Goal: Feedback & Contribution: Leave review/rating

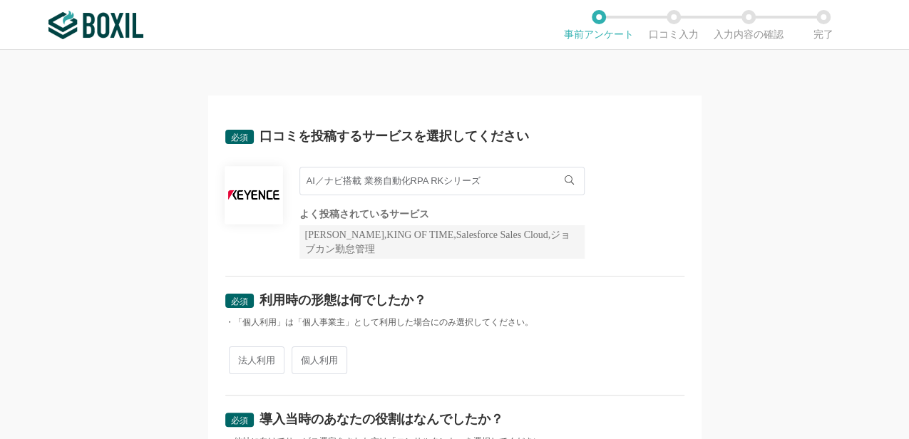
scroll to position [95, 0]
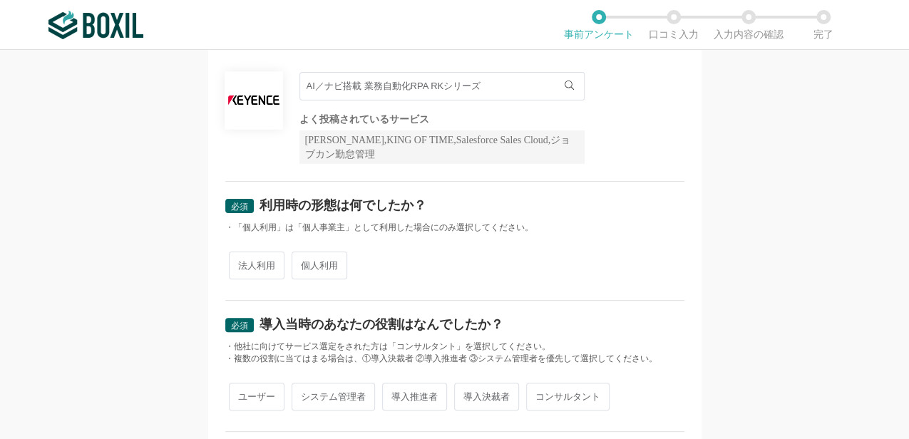
click at [252, 271] on span "法人利用" at bounding box center [257, 266] width 56 height 28
click at [242, 263] on input "法人利用" at bounding box center [236, 258] width 9 height 9
radio input "true"
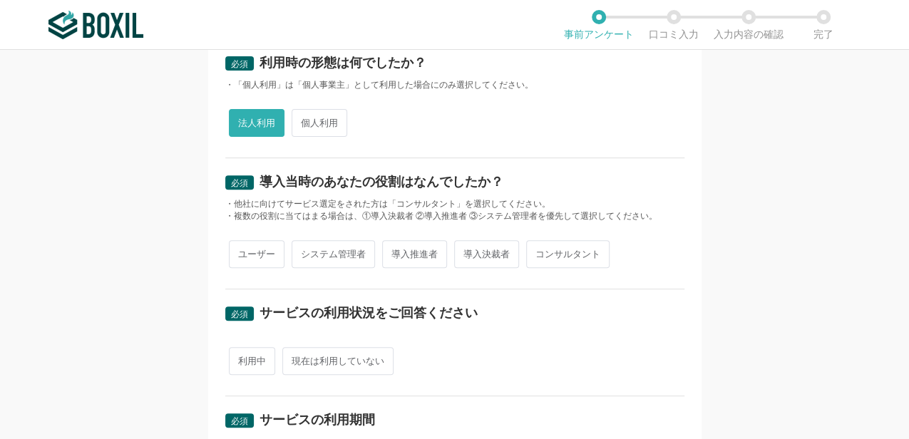
scroll to position [285, 0]
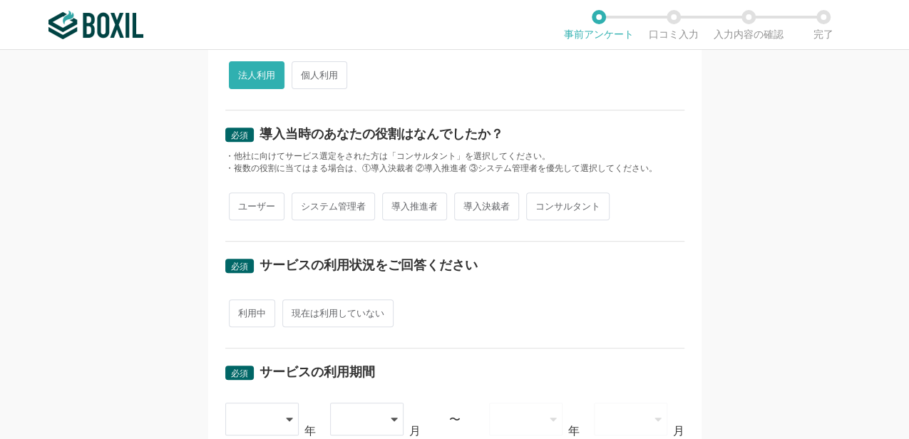
click at [401, 215] on span "導入推進者" at bounding box center [414, 207] width 65 height 28
click at [395, 204] on input "導入推進者" at bounding box center [390, 199] width 9 height 9
radio input "true"
click at [458, 262] on div "サービスの利用状況をご回答ください" at bounding box center [369, 265] width 218 height 13
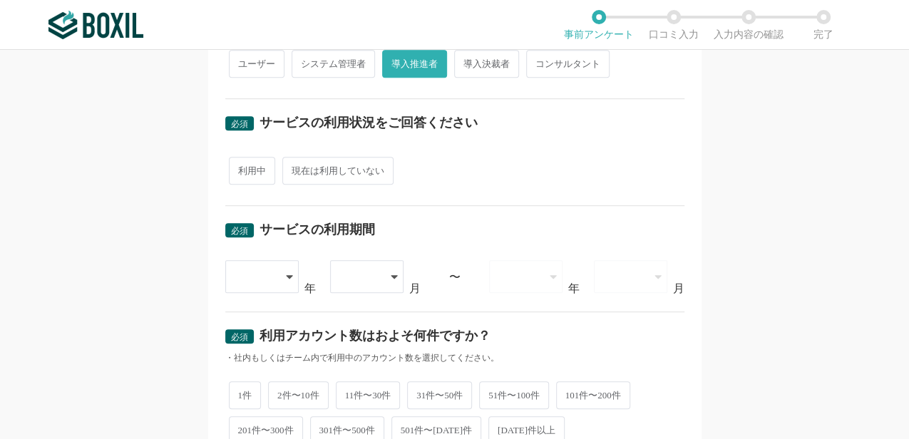
click at [321, 175] on span "現在は利用していない" at bounding box center [337, 171] width 111 height 28
click at [295, 168] on input "現在は利用していない" at bounding box center [290, 163] width 9 height 9
radio input "true"
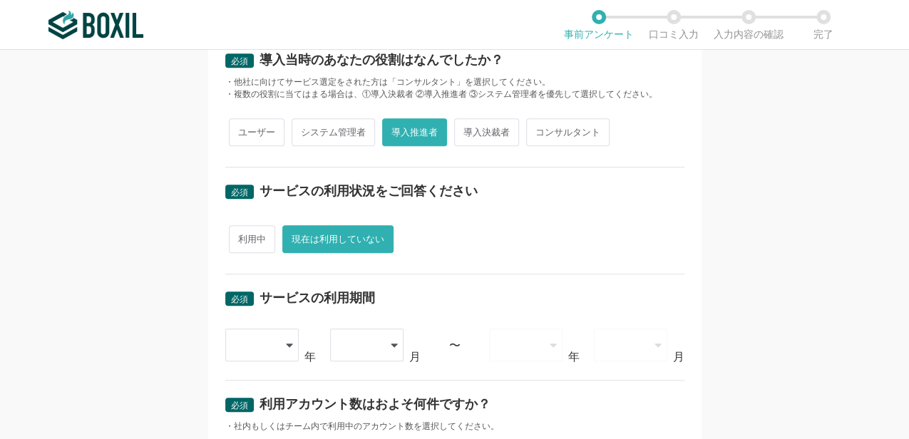
scroll to position [332, 0]
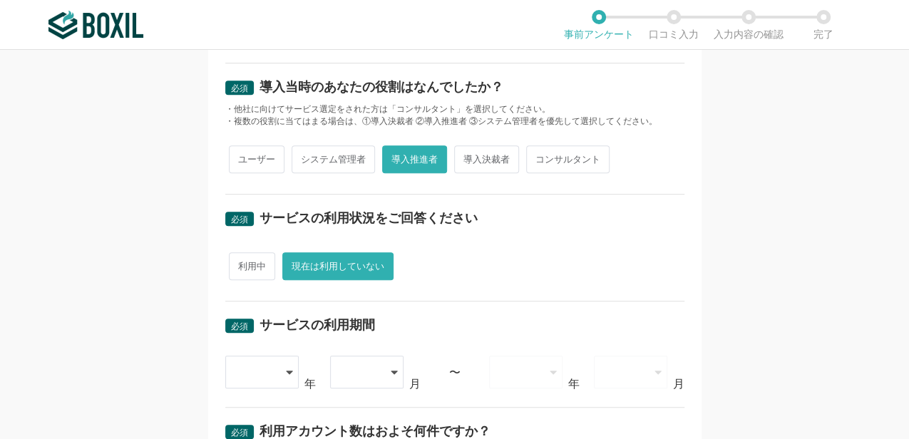
click at [258, 262] on span "利用中" at bounding box center [252, 266] width 46 height 28
click at [242, 262] on input "利用中" at bounding box center [236, 259] width 9 height 9
radio input "true"
radio input "false"
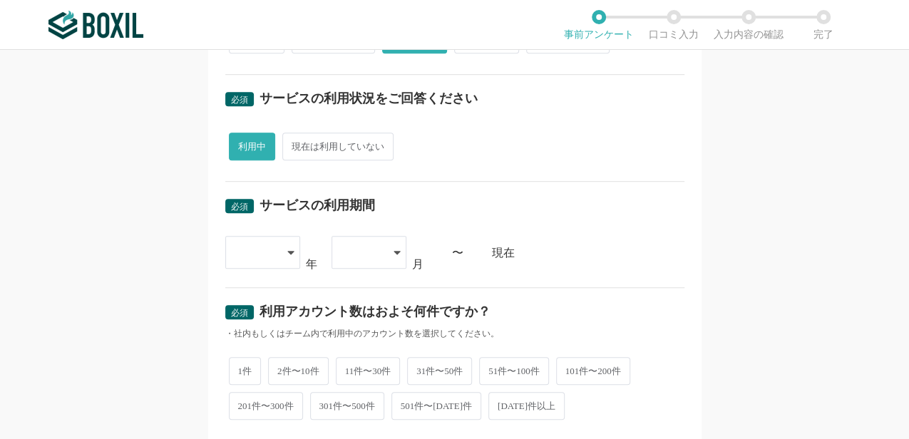
scroll to position [475, 0]
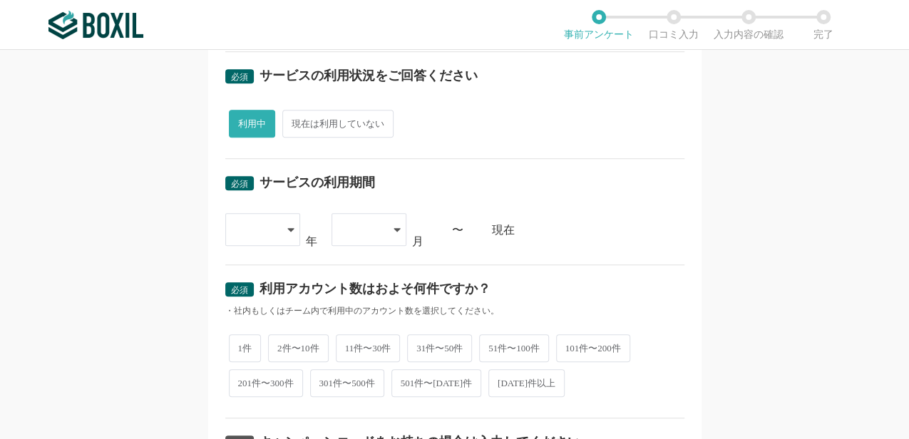
click at [290, 233] on div at bounding box center [262, 229] width 75 height 33
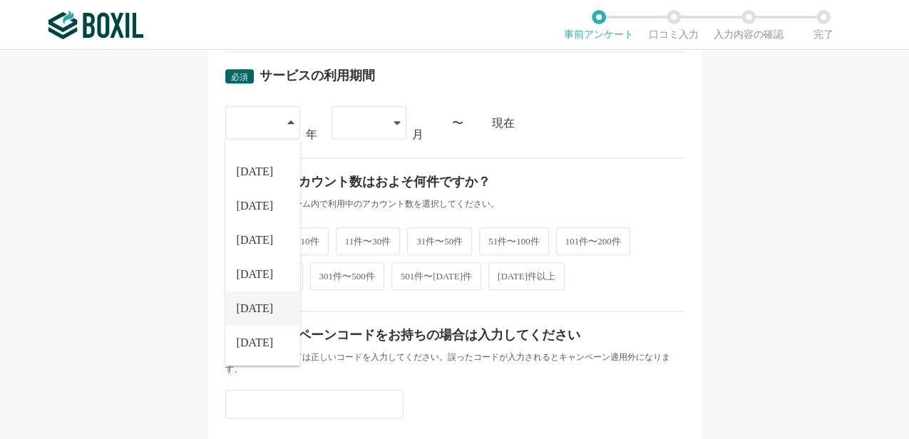
scroll to position [665, 0]
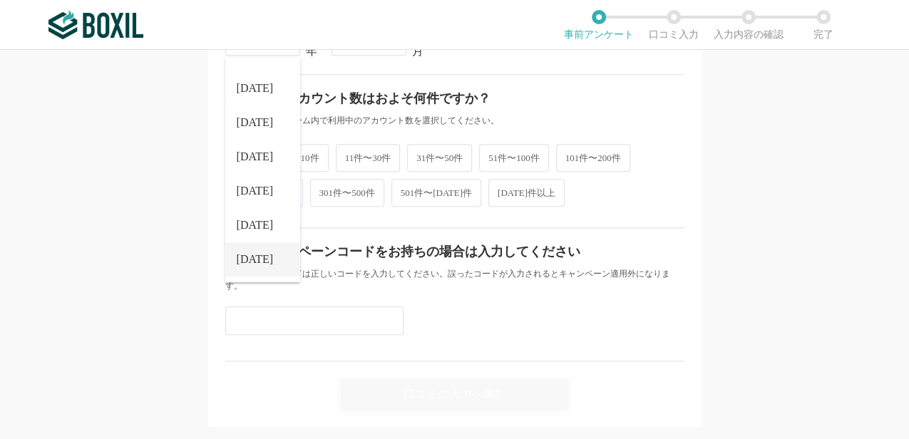
click at [262, 262] on li "[DATE]" at bounding box center [262, 259] width 75 height 34
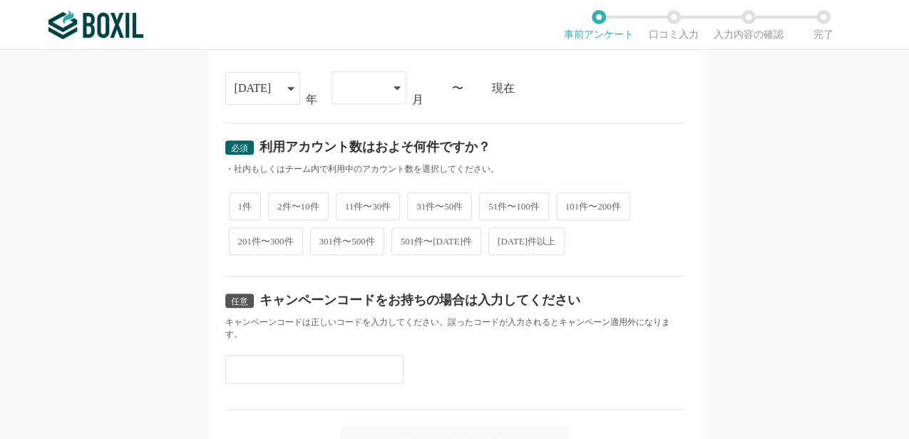
scroll to position [570, 0]
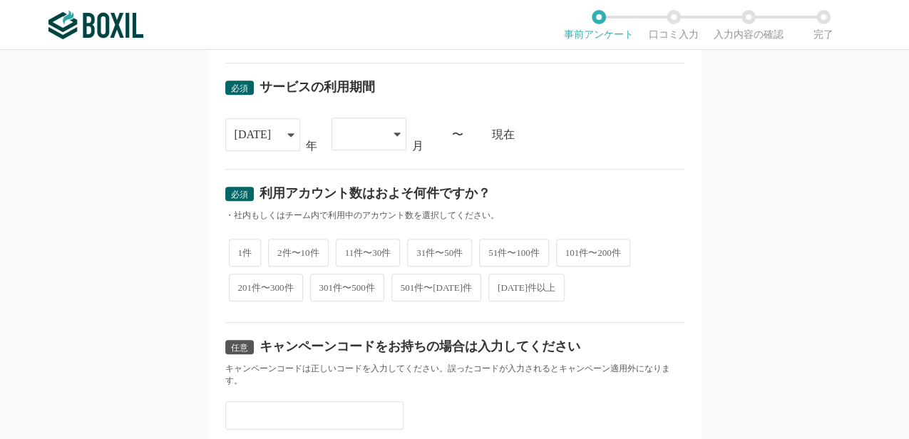
click at [388, 137] on div at bounding box center [369, 134] width 75 height 33
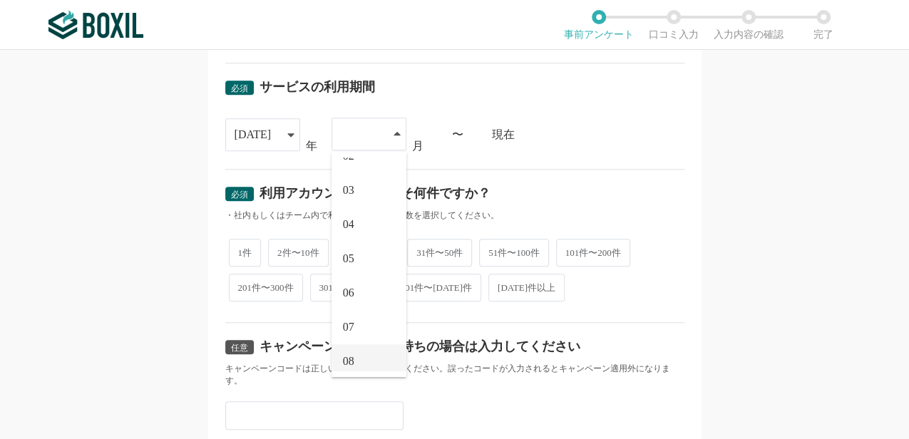
scroll to position [128, 0]
click at [359, 275] on li "08" at bounding box center [369, 286] width 75 height 34
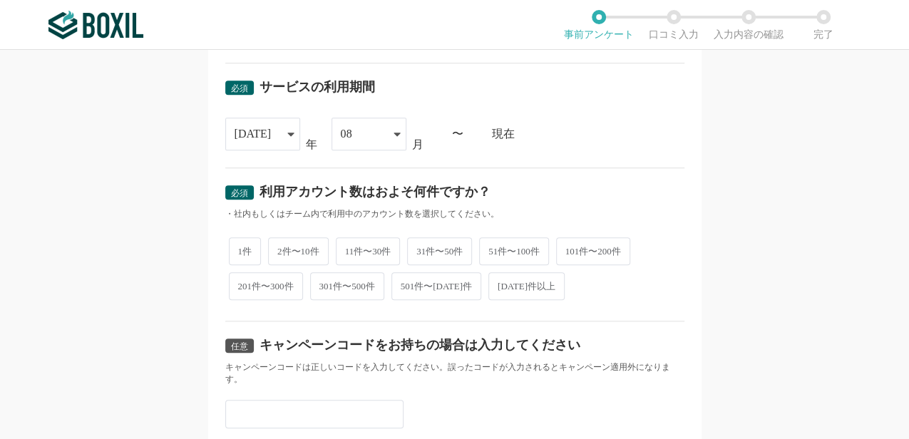
click at [248, 252] on span "1件" at bounding box center [245, 251] width 33 height 28
click at [242, 249] on input "1件" at bounding box center [236, 244] width 9 height 9
radio input "true"
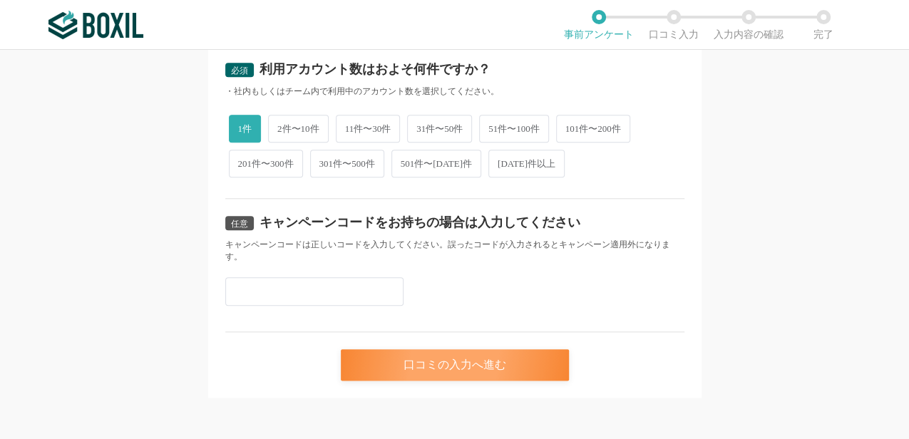
click at [411, 363] on div "口コミの入力へ進む" at bounding box center [455, 364] width 228 height 31
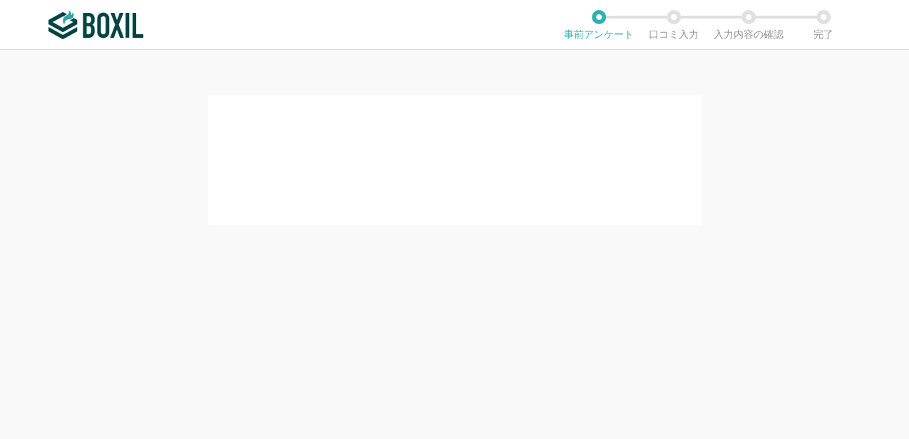
scroll to position [0, 0]
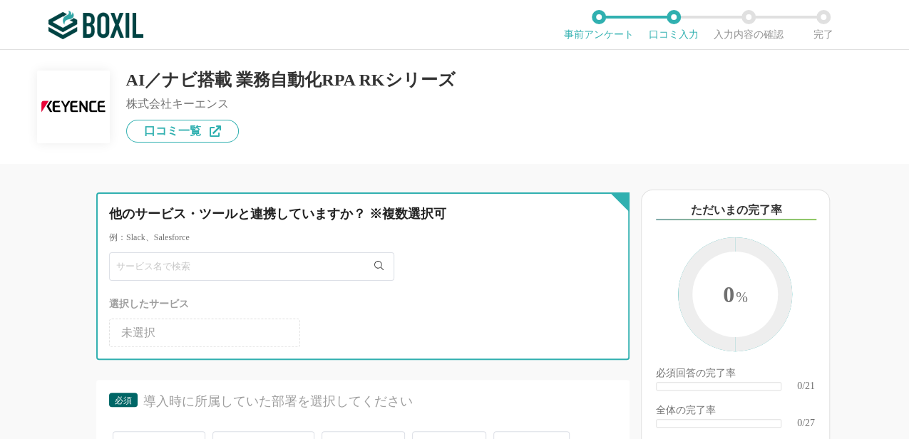
click at [235, 272] on input "text" at bounding box center [251, 266] width 285 height 29
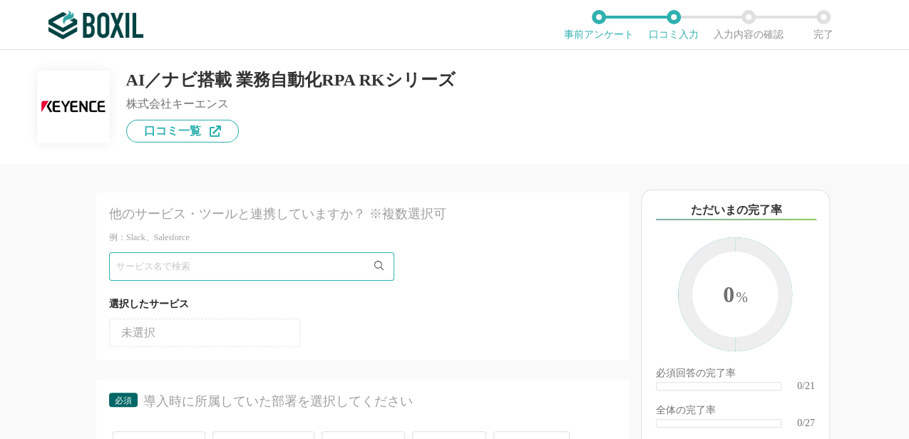
click at [214, 327] on li "未選択" at bounding box center [204, 333] width 191 height 29
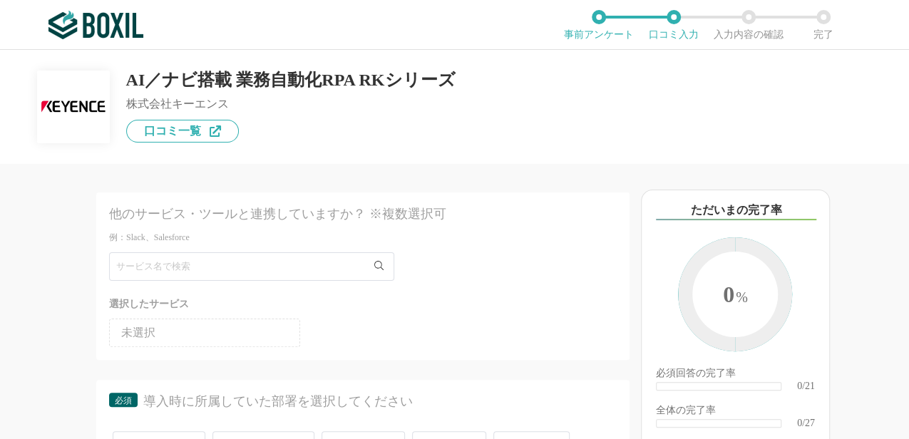
click at [214, 327] on li "未選択" at bounding box center [204, 333] width 191 height 29
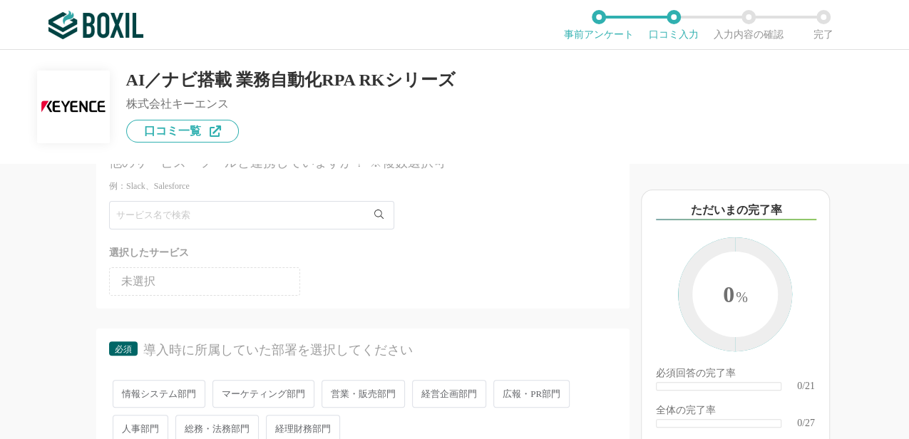
scroll to position [190, 0]
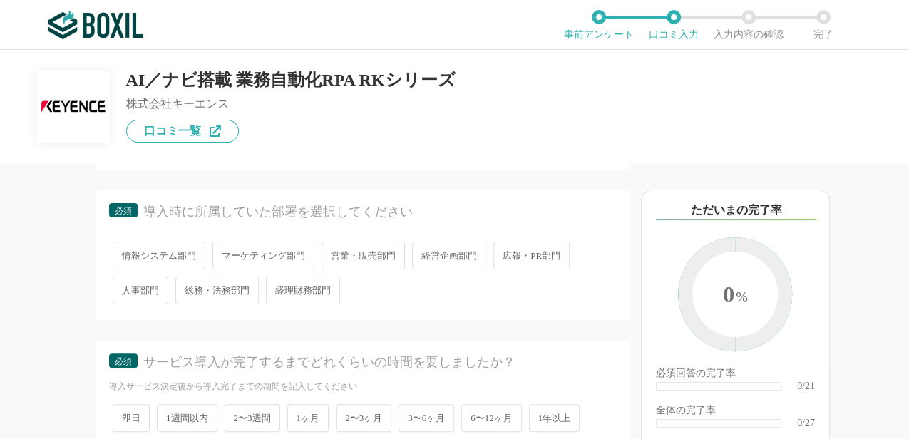
click at [177, 262] on span "情報システム部門" at bounding box center [159, 256] width 93 height 28
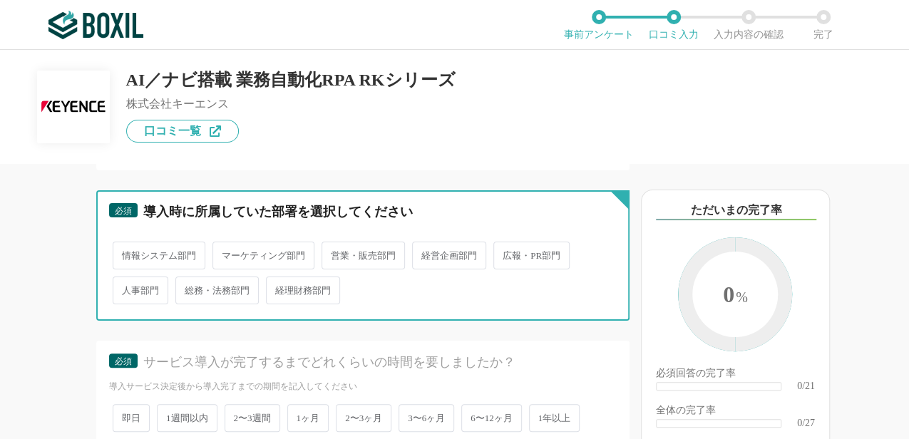
click at [126, 253] on input "情報システム部門" at bounding box center [120, 248] width 9 height 9
radio input "true"
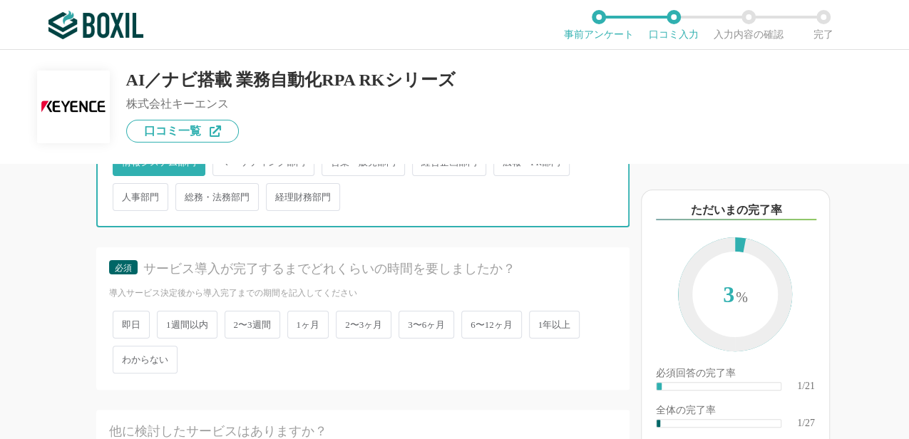
scroll to position [332, 0]
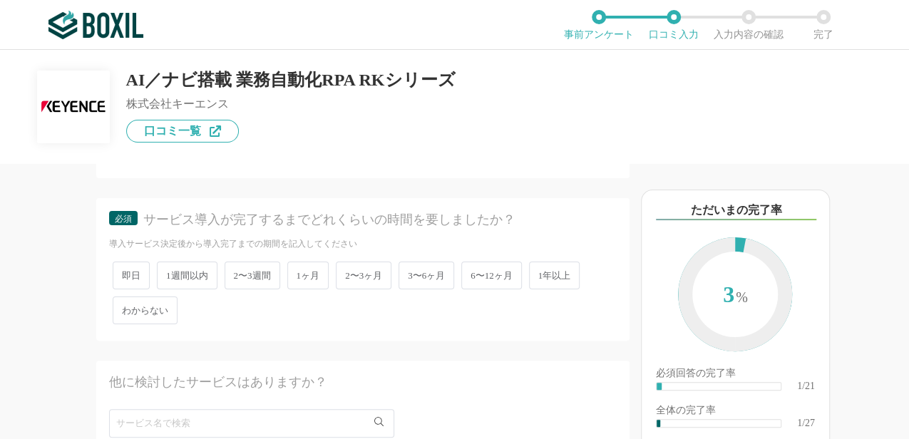
click at [198, 281] on span "1週間以内" at bounding box center [187, 276] width 61 height 28
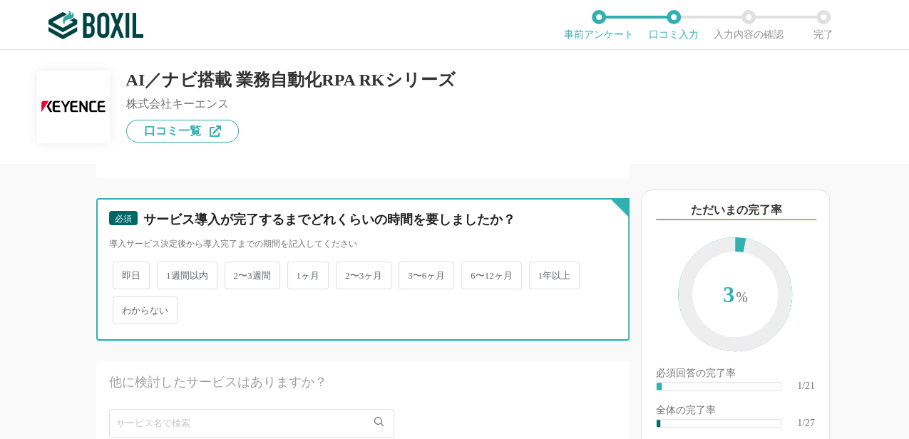
click at [170, 273] on input "1週間以内" at bounding box center [164, 268] width 9 height 9
radio input "true"
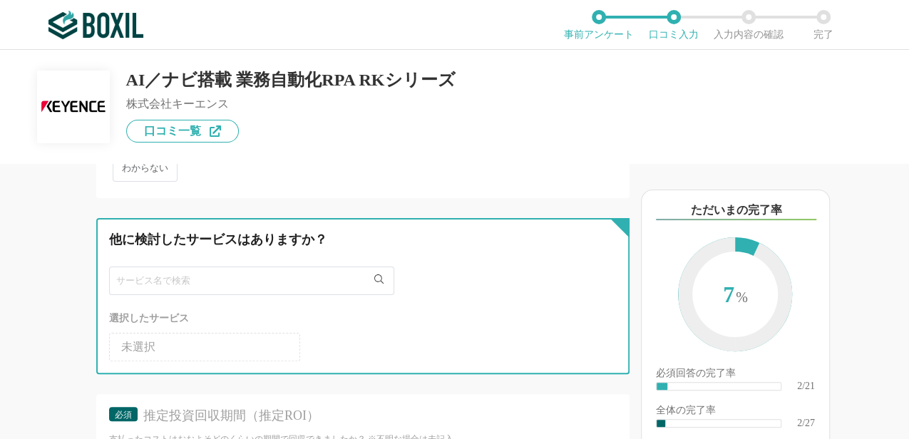
click at [267, 285] on input "text" at bounding box center [251, 281] width 285 height 29
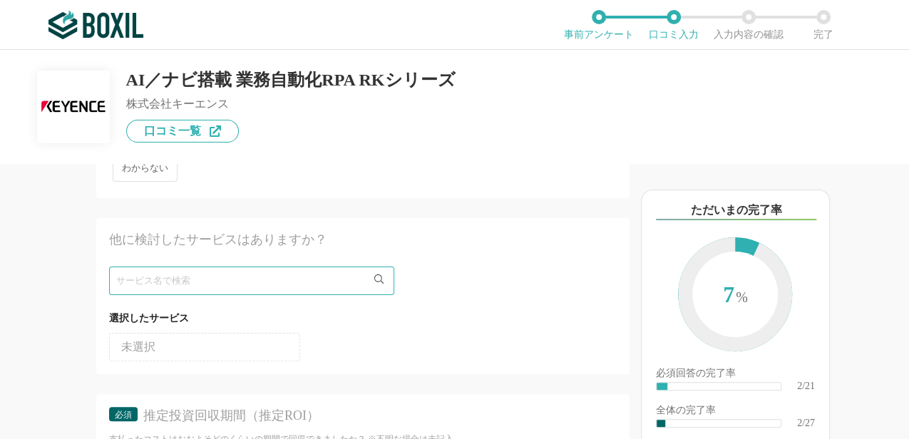
click at [381, 278] on icon at bounding box center [378, 279] width 9 height 9
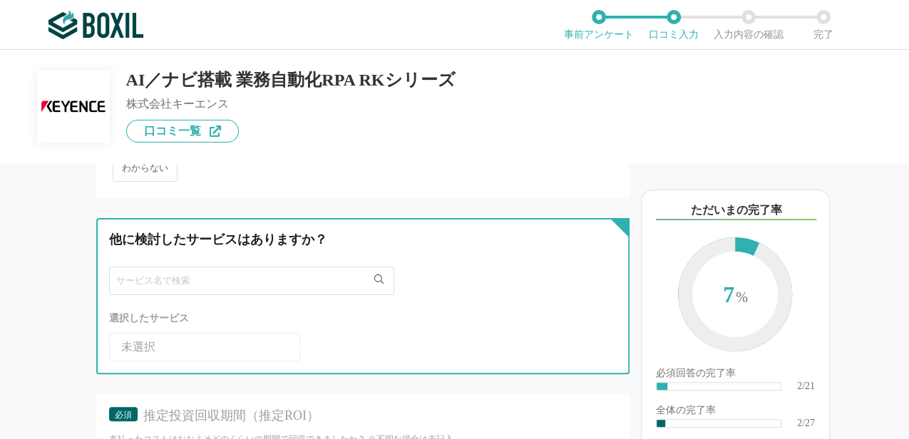
click at [330, 280] on input "text" at bounding box center [251, 281] width 285 height 29
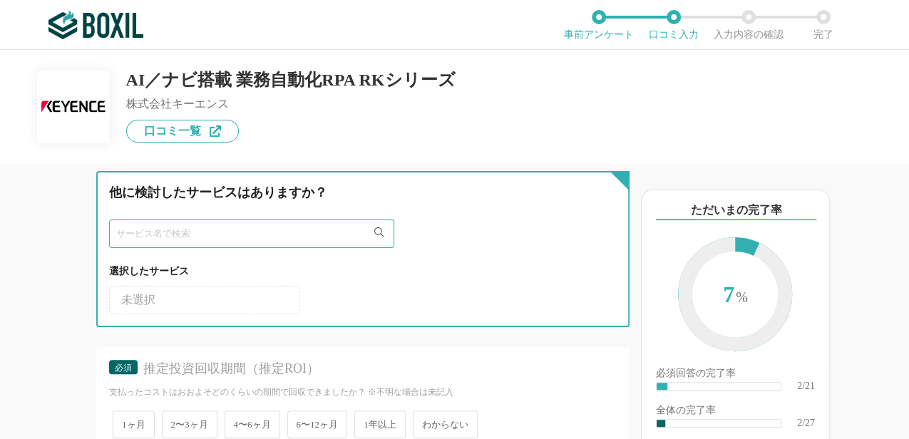
scroll to position [428, 0]
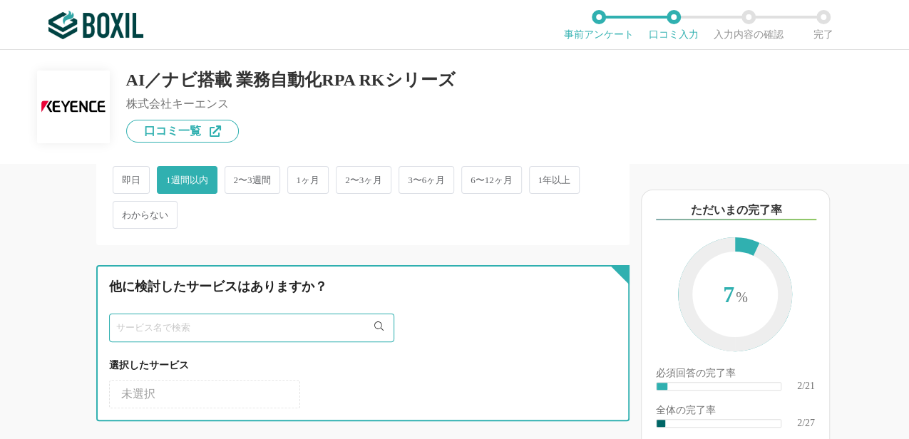
click at [258, 324] on input "text" at bounding box center [251, 328] width 285 height 29
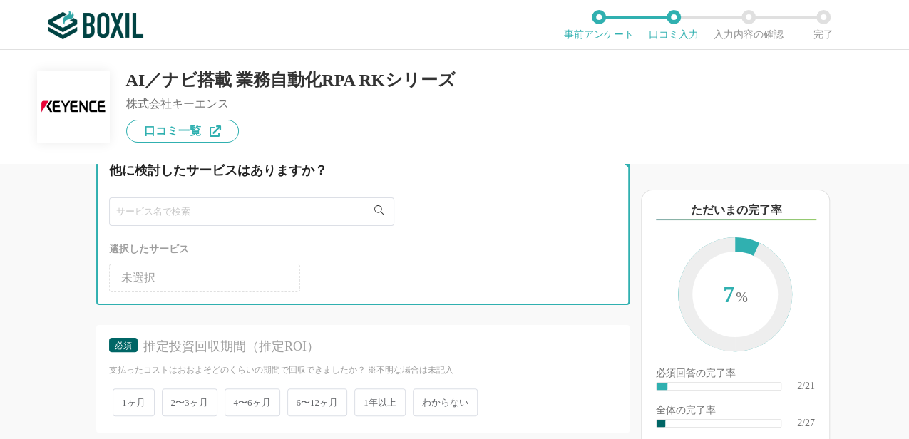
scroll to position [618, 0]
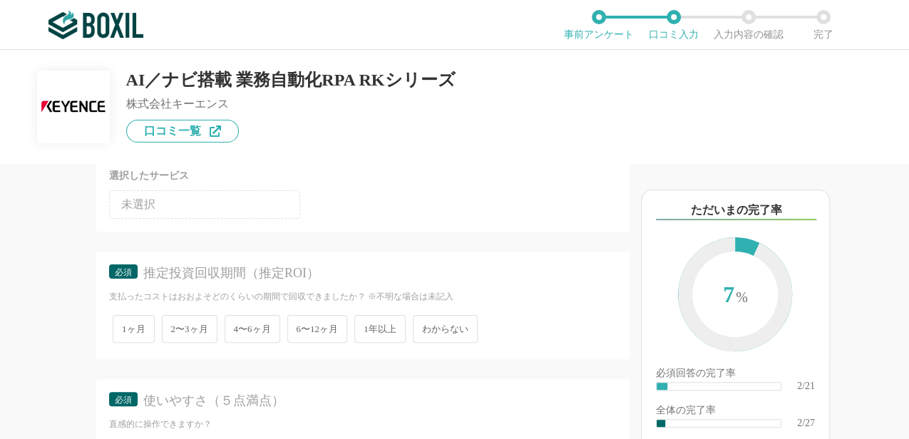
click at [454, 331] on span "わからない" at bounding box center [445, 329] width 65 height 28
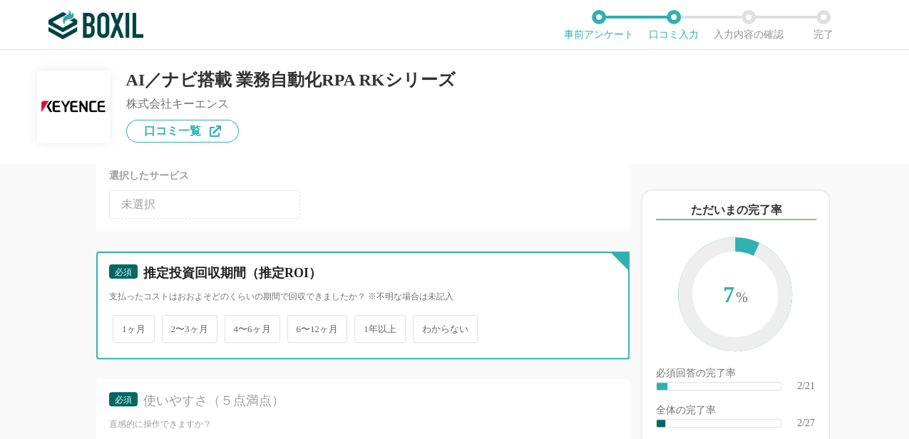
click at [426, 327] on input "わからない" at bounding box center [420, 321] width 9 height 9
radio input "true"
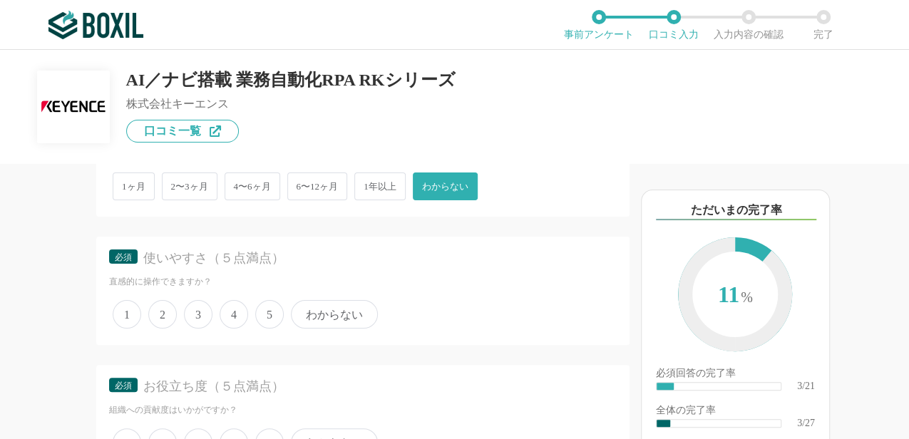
click at [262, 317] on span "5" at bounding box center [269, 314] width 29 height 29
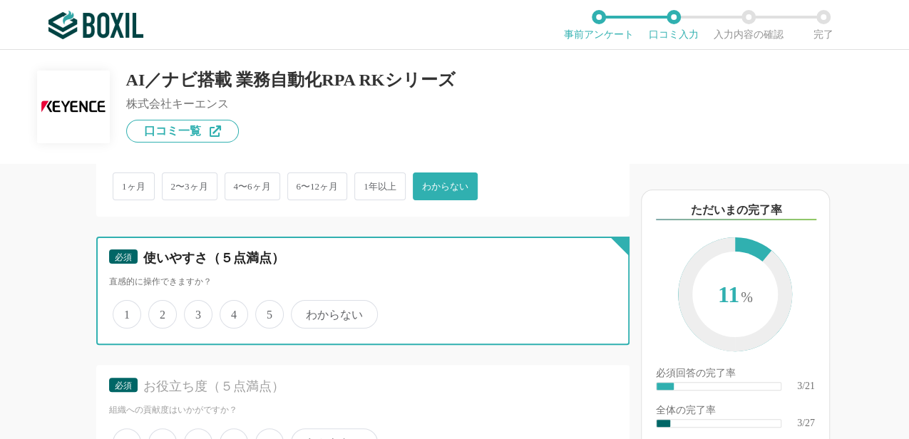
click at [262, 312] on input "5" at bounding box center [263, 306] width 9 height 9
radio input "true"
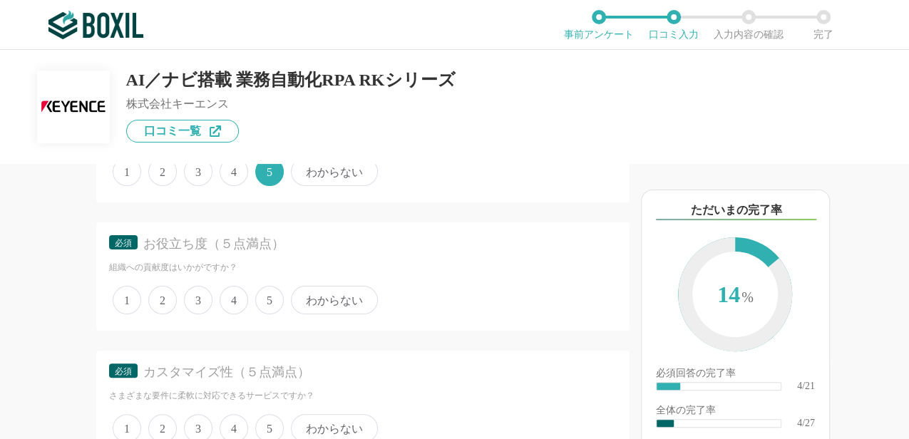
click at [270, 304] on span "5" at bounding box center [269, 300] width 29 height 29
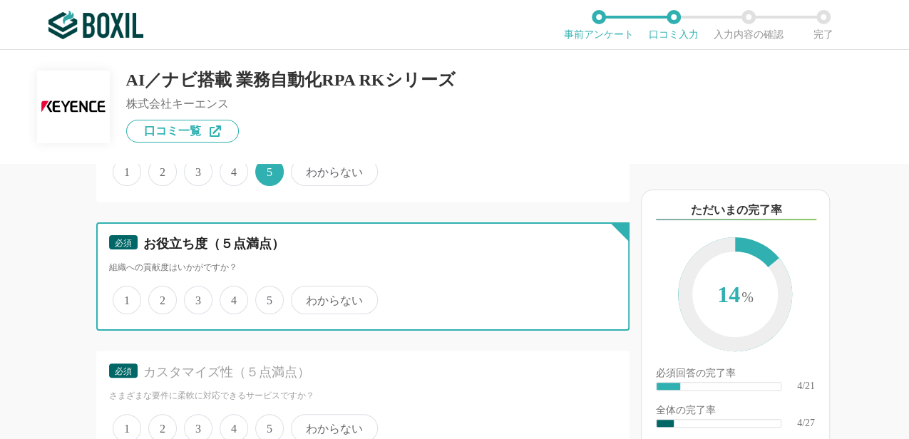
click at [268, 297] on input "5" at bounding box center [263, 292] width 9 height 9
radio input "true"
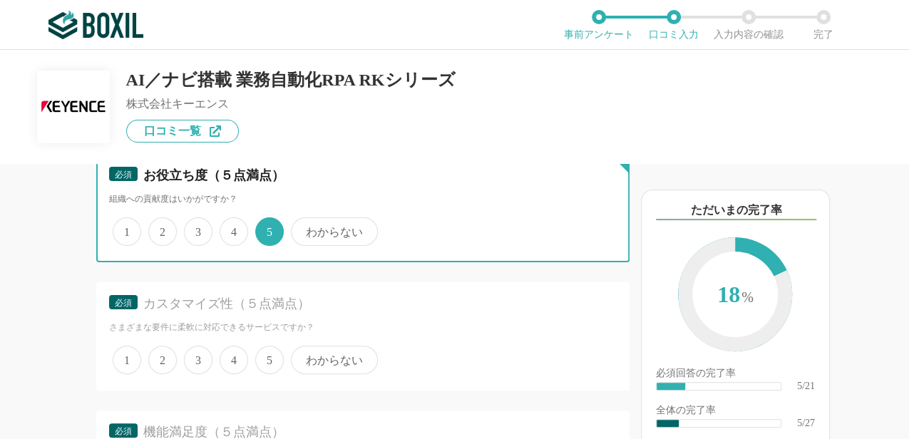
scroll to position [1045, 0]
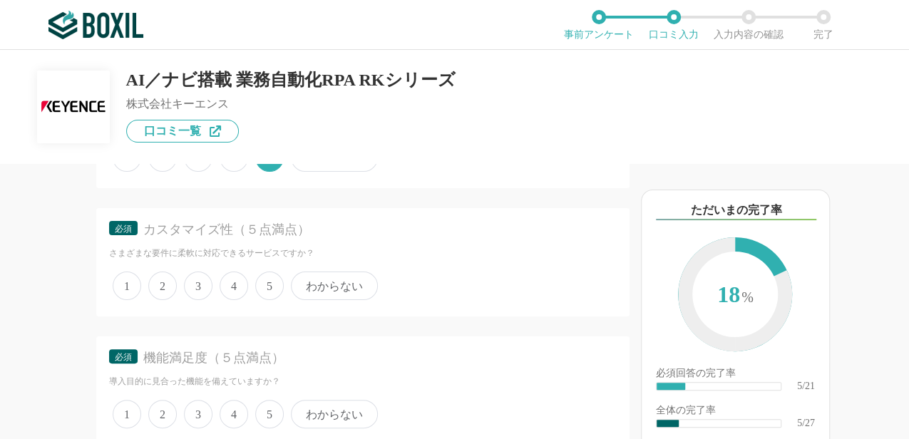
click at [231, 287] on span "4" at bounding box center [234, 286] width 29 height 29
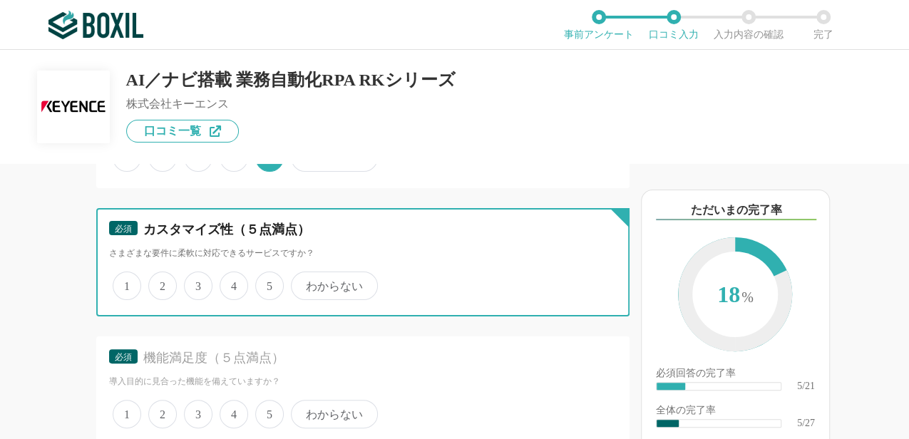
click at [231, 283] on input "4" at bounding box center [227, 278] width 9 height 9
radio input "true"
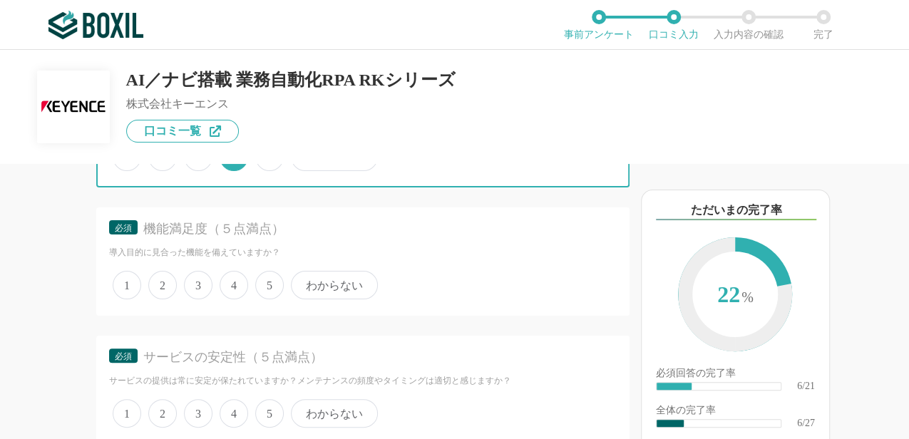
scroll to position [1188, 0]
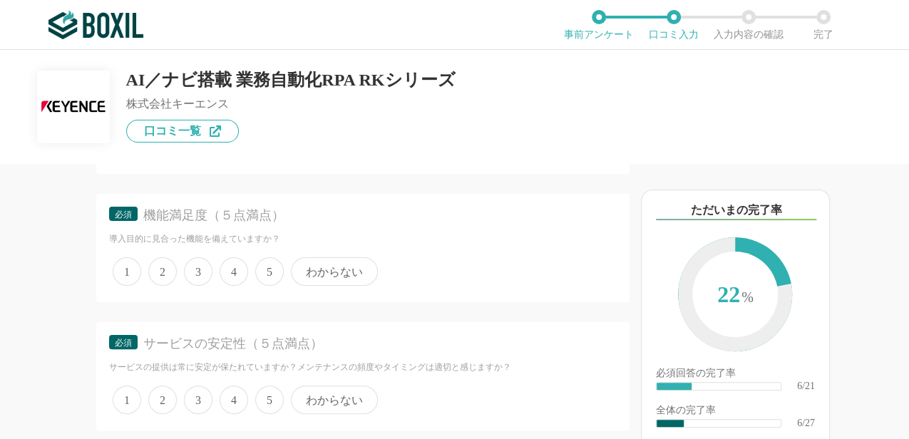
click at [254, 275] on div "1 2 3 4 5 わからない" at bounding box center [363, 272] width 508 height 36
click at [260, 275] on span "5" at bounding box center [269, 271] width 29 height 29
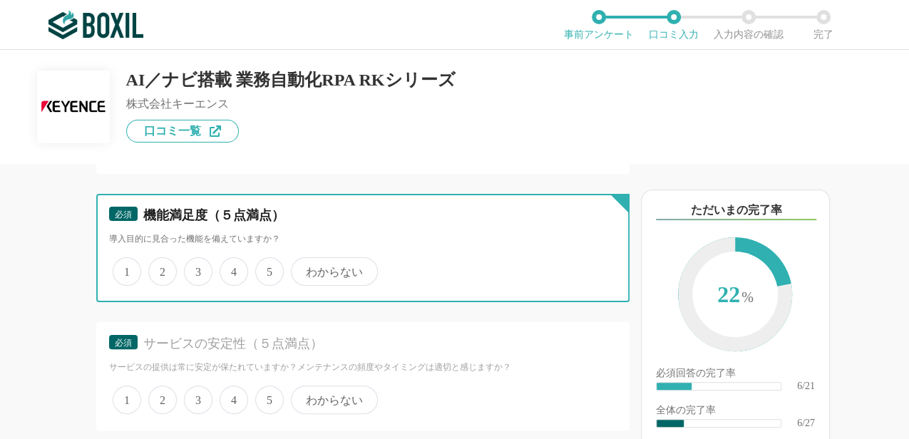
click at [260, 269] on input "5" at bounding box center [263, 264] width 9 height 9
radio input "true"
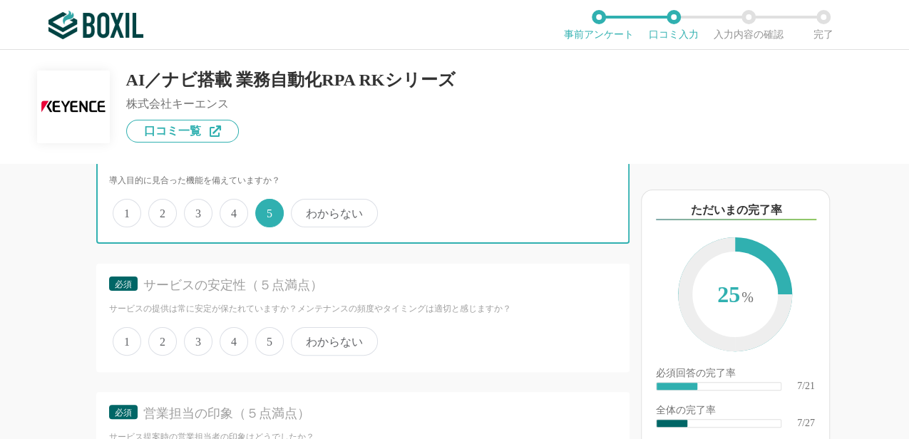
scroll to position [1331, 0]
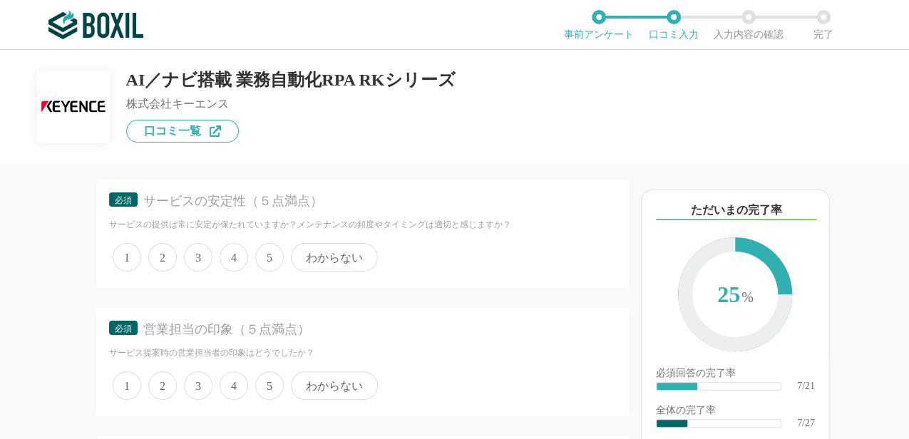
click at [235, 260] on span "4" at bounding box center [234, 257] width 29 height 29
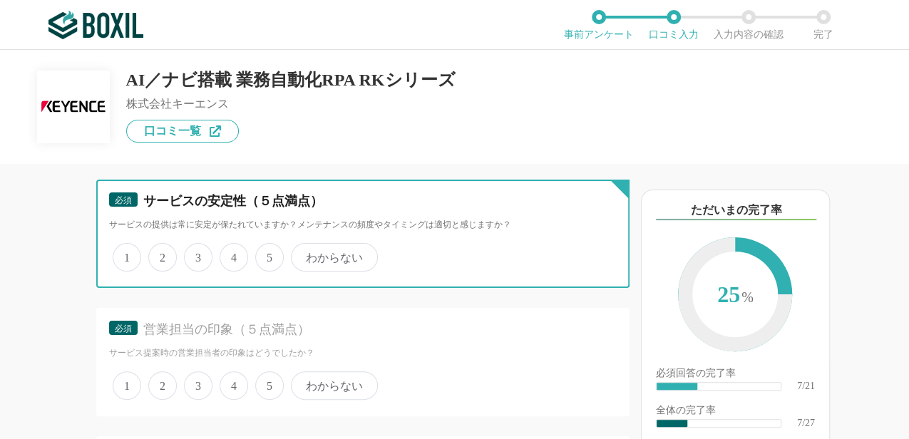
click at [232, 255] on input "4" at bounding box center [227, 249] width 9 height 9
radio input "true"
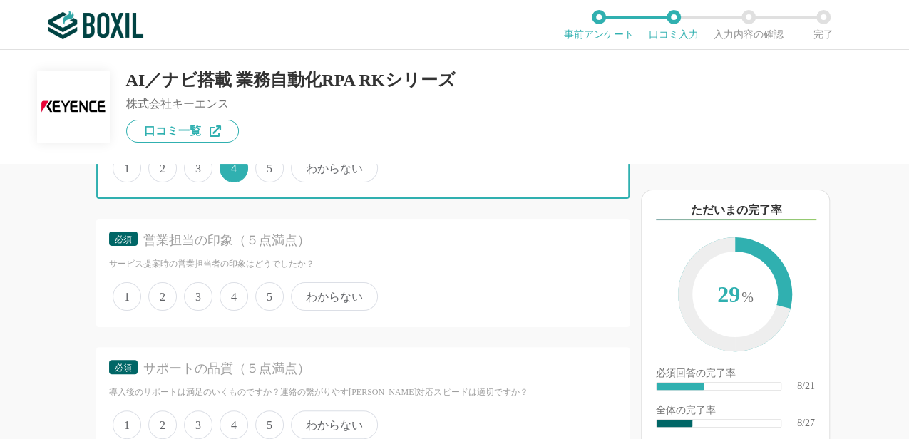
scroll to position [1426, 0]
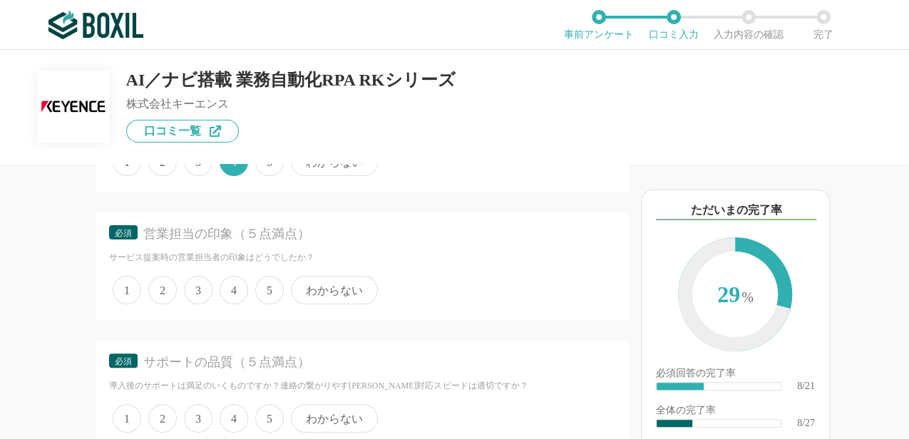
click at [267, 288] on span "5" at bounding box center [269, 290] width 29 height 29
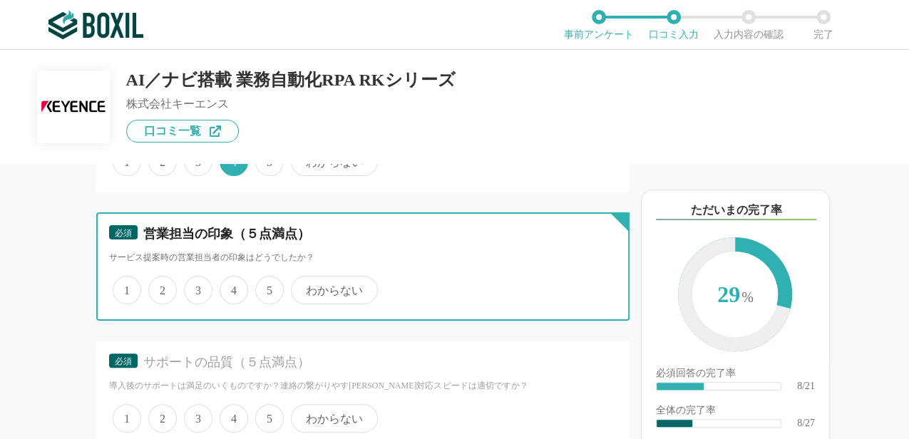
click at [267, 287] on input "5" at bounding box center [263, 282] width 9 height 9
radio input "true"
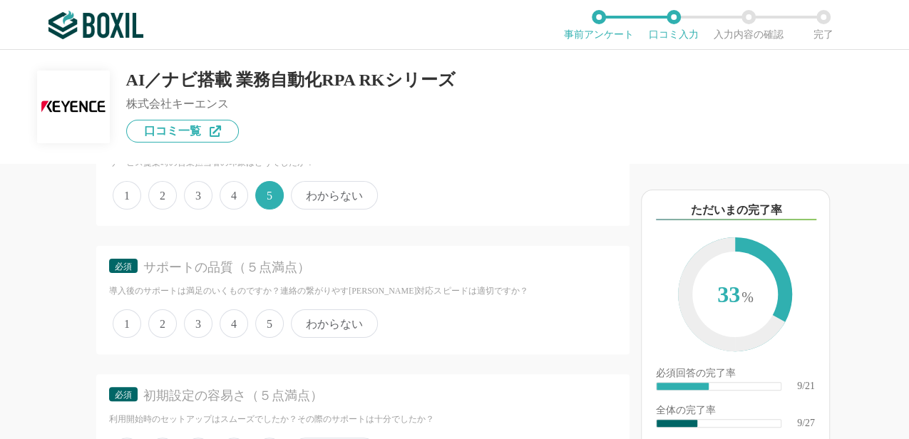
click at [270, 329] on span "5" at bounding box center [269, 323] width 29 height 29
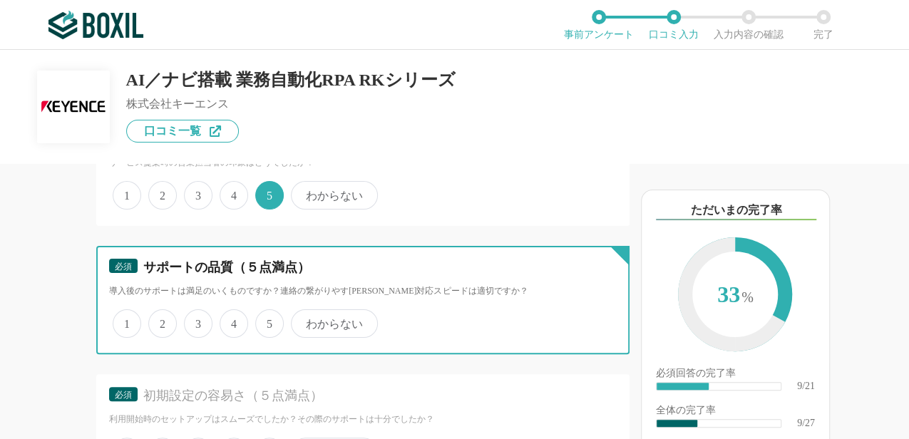
click at [268, 321] on input "5" at bounding box center [263, 316] width 9 height 9
radio input "true"
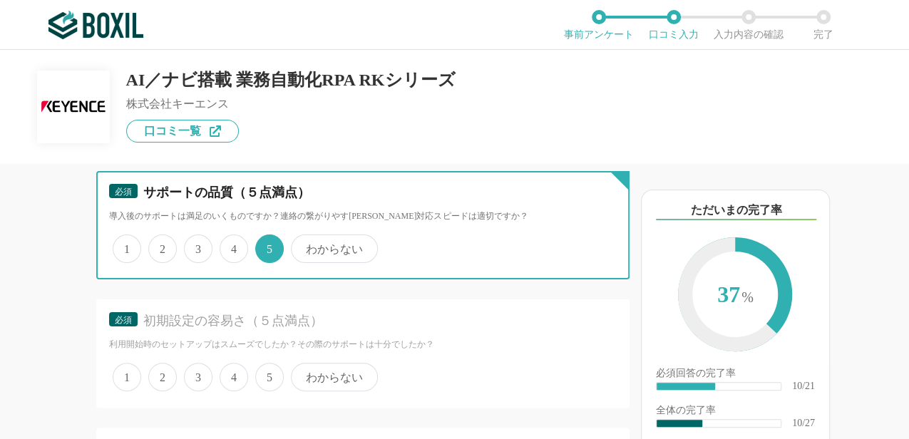
scroll to position [1711, 0]
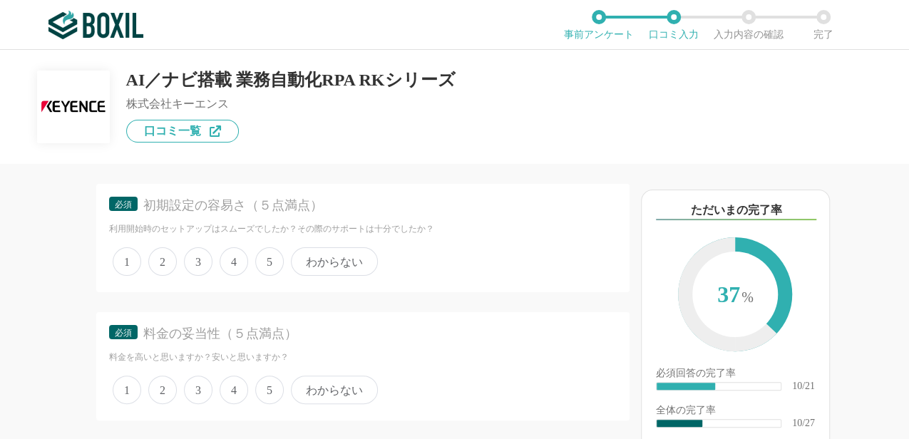
click at [274, 255] on span "5" at bounding box center [269, 261] width 29 height 29
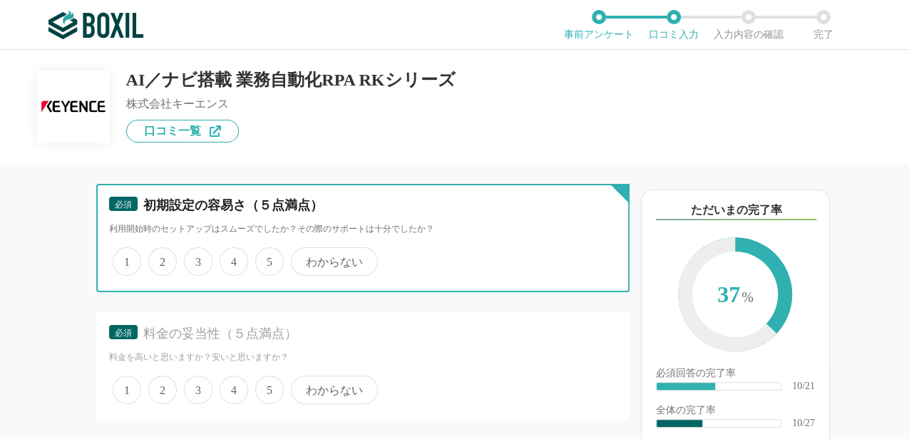
click at [268, 255] on input "5" at bounding box center [263, 254] width 9 height 9
radio input "true"
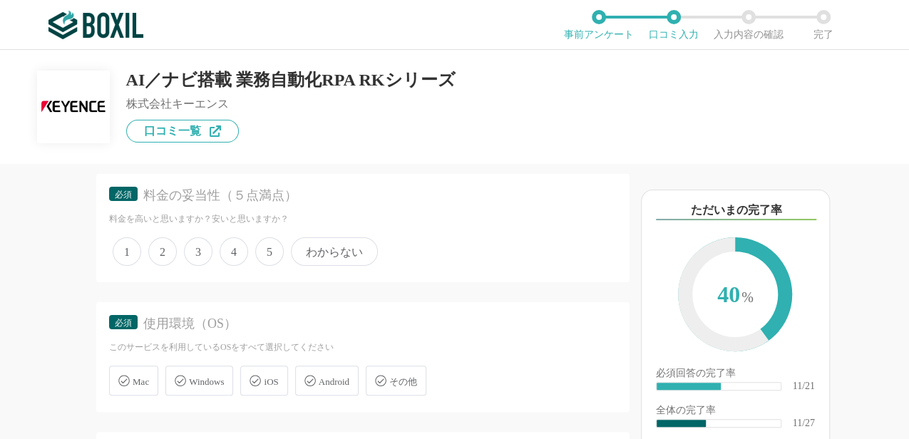
scroll to position [1854, 0]
click at [205, 247] on span "3" at bounding box center [198, 247] width 29 height 29
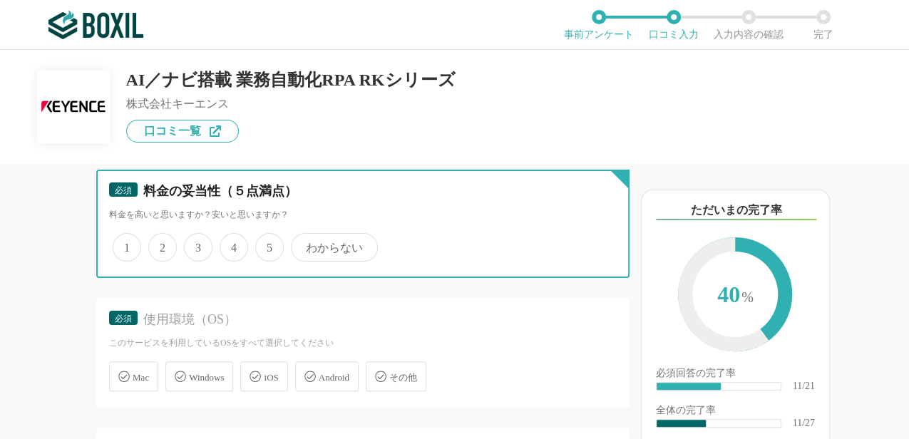
click at [197, 245] on input "3" at bounding box center [192, 239] width 9 height 9
radio input "true"
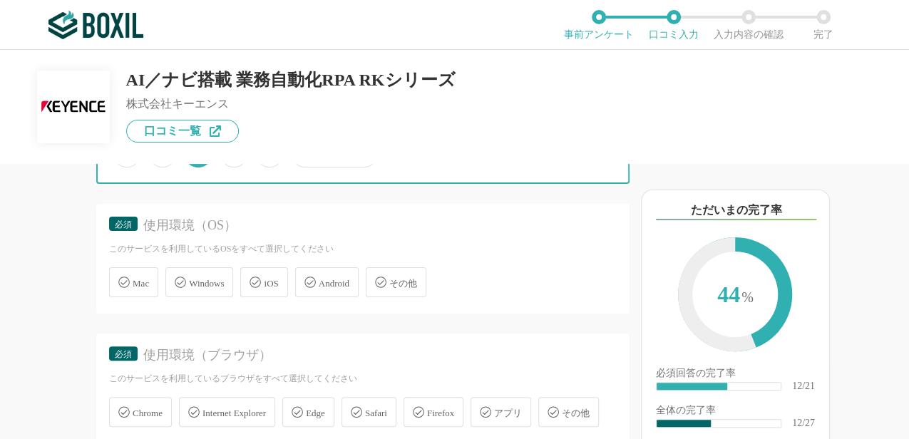
scroll to position [1949, 0]
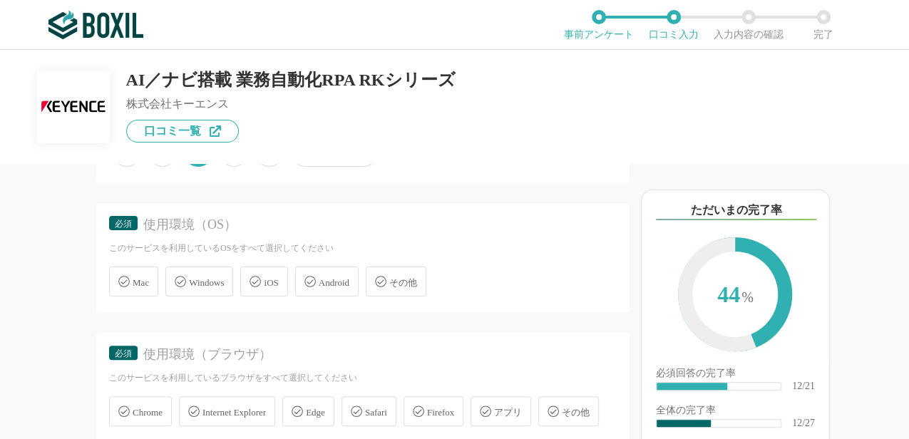
click at [203, 281] on span "Windows" at bounding box center [206, 282] width 35 height 11
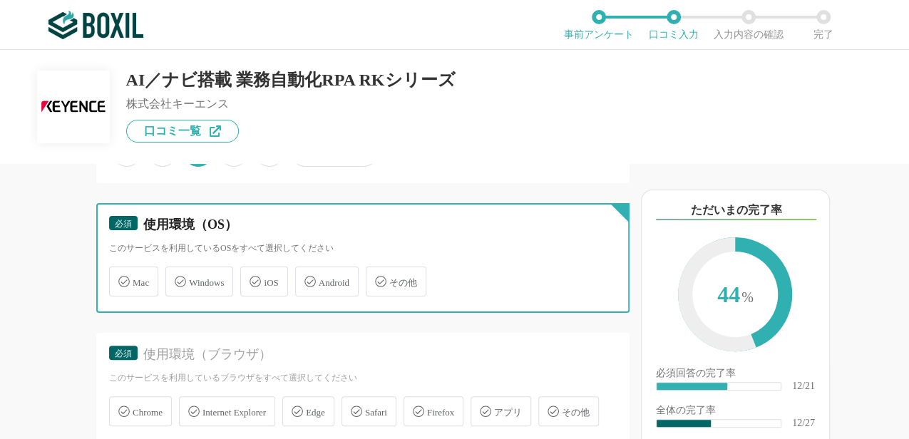
click at [178, 278] on input "Windows" at bounding box center [172, 273] width 9 height 9
checkbox input "true"
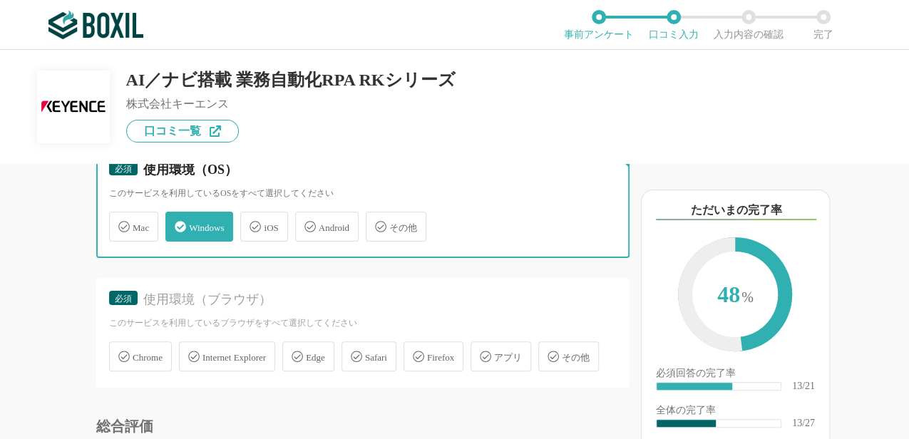
scroll to position [2091, 0]
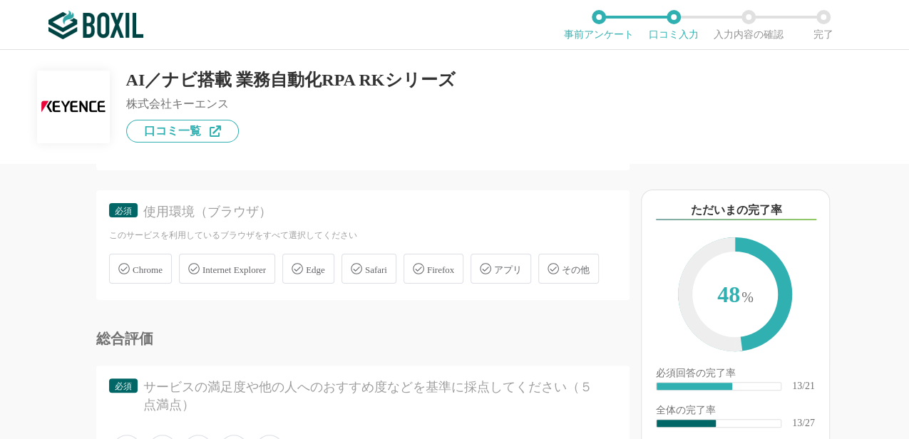
click at [308, 272] on div "Edge" at bounding box center [308, 269] width 52 height 30
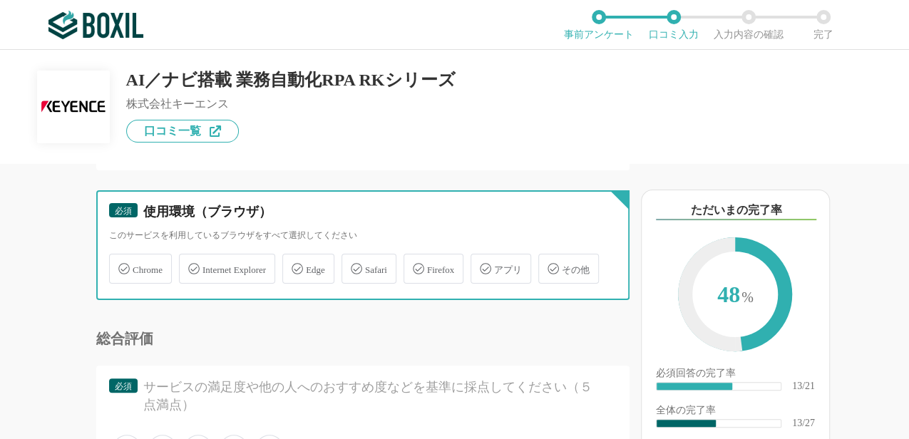
click at [295, 265] on input "Edge" at bounding box center [289, 260] width 9 height 9
checkbox input "true"
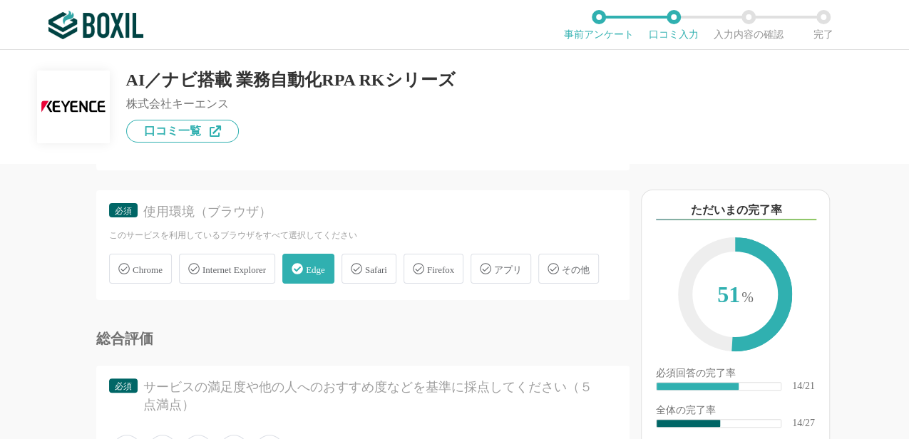
click at [131, 268] on div "Chrome" at bounding box center [140, 269] width 63 height 30
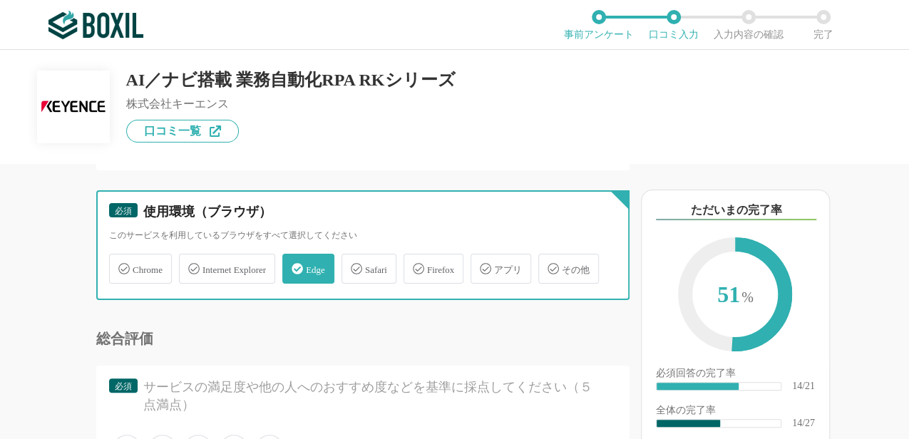
click at [121, 265] on input "Chrome" at bounding box center [116, 260] width 9 height 9
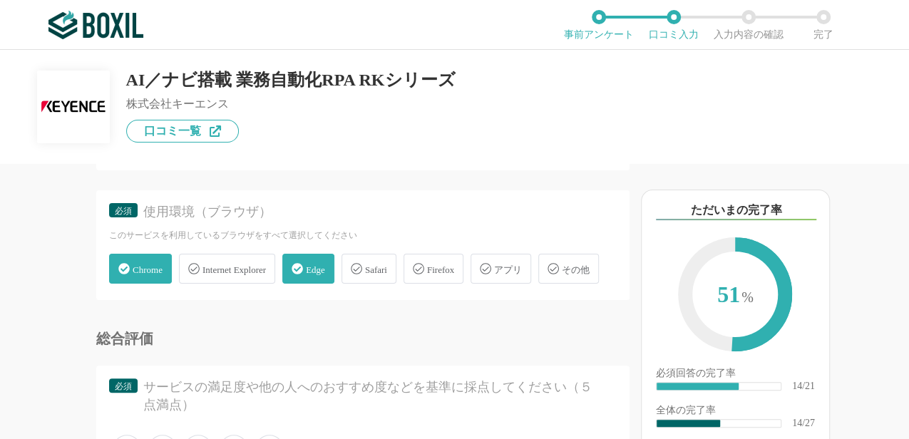
click at [155, 265] on span "Chrome" at bounding box center [148, 270] width 30 height 11
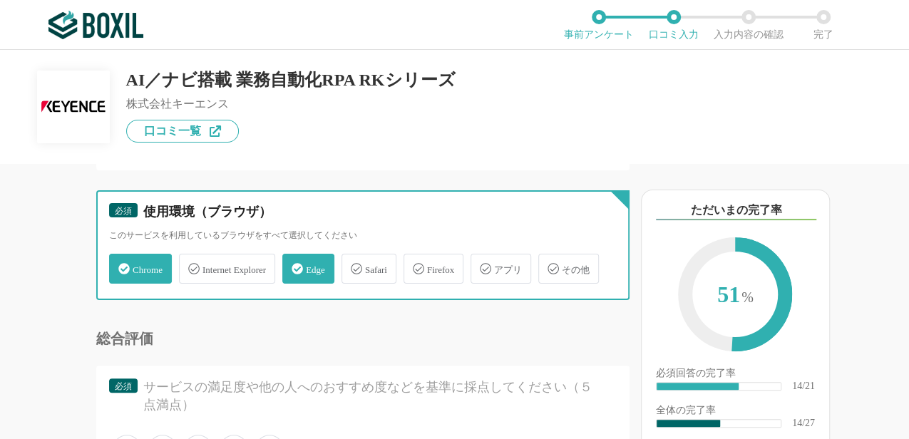
click at [121, 264] on input "Chrome" at bounding box center [116, 260] width 9 height 9
checkbox input "false"
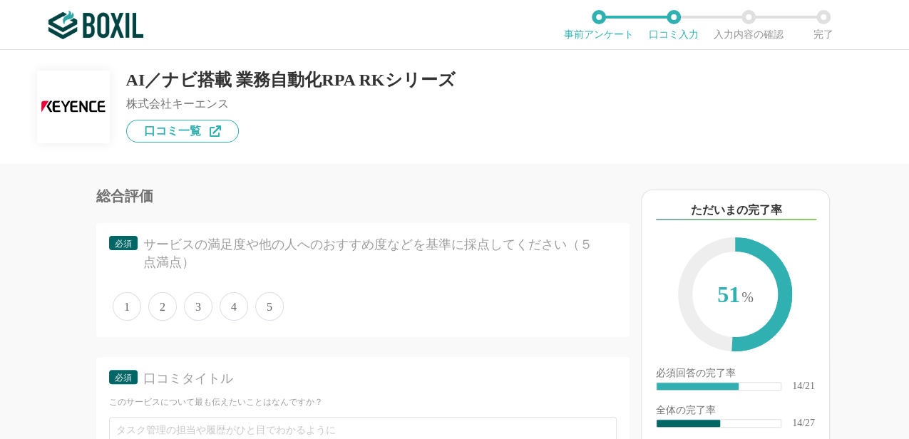
scroll to position [2282, 0]
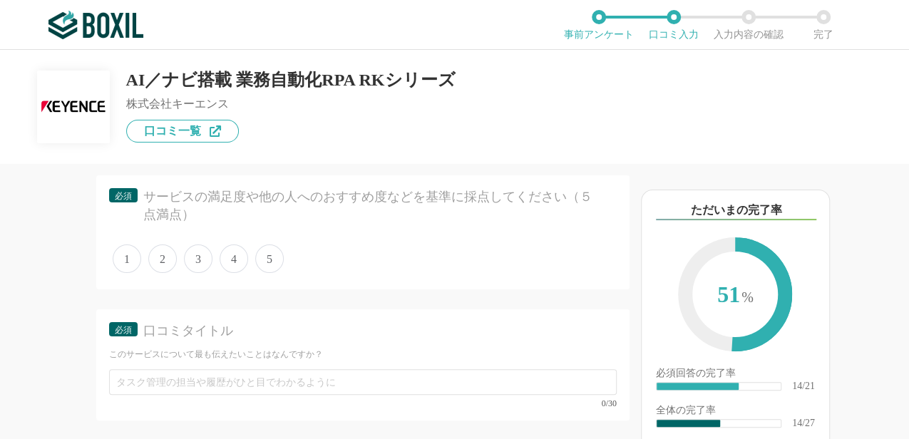
click at [275, 273] on span "5" at bounding box center [269, 259] width 29 height 29
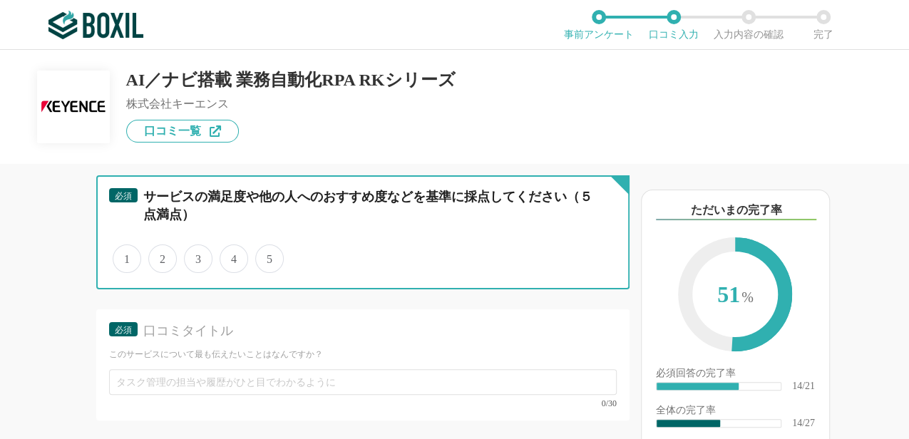
click at [268, 256] on input "5" at bounding box center [263, 251] width 9 height 9
radio input "true"
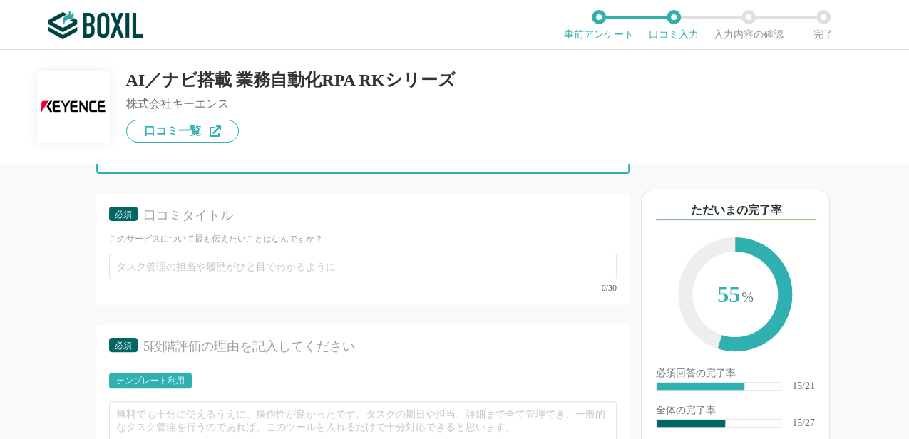
scroll to position [2424, 0]
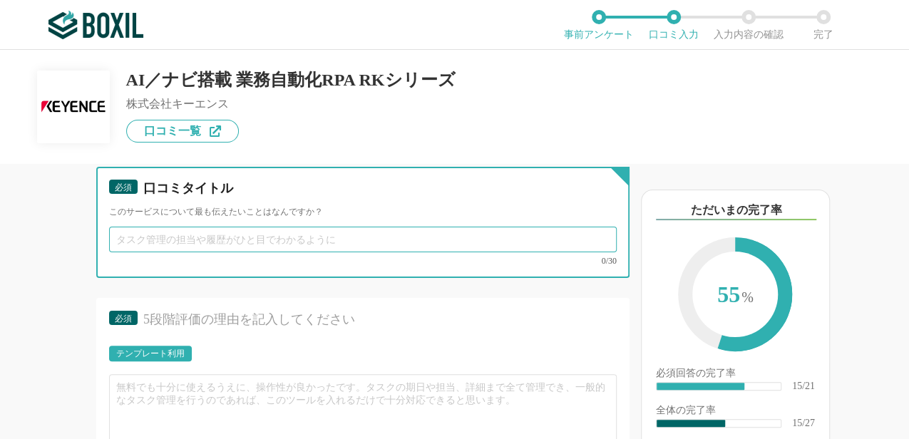
click at [317, 252] on input "text" at bounding box center [363, 240] width 508 height 26
type input "や"
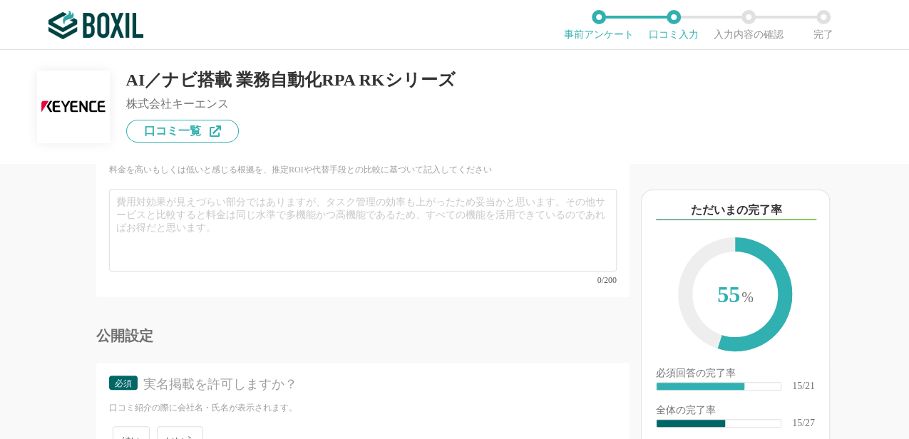
scroll to position [4050, 0]
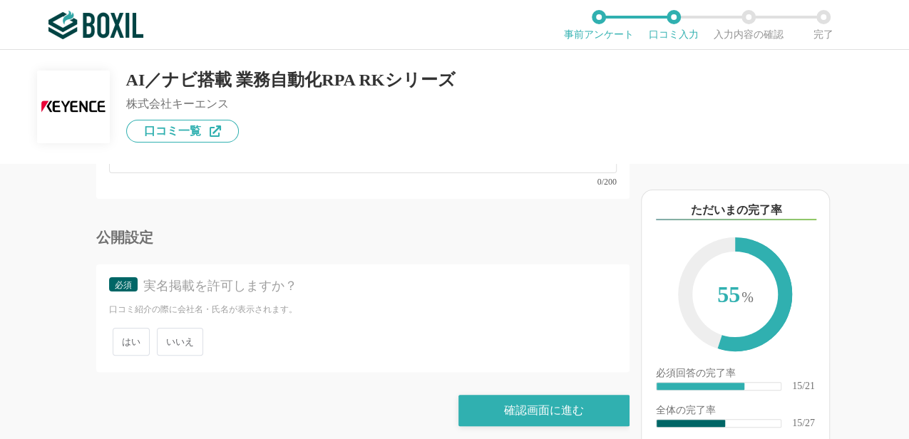
click at [166, 332] on span "いいえ" at bounding box center [180, 342] width 46 height 28
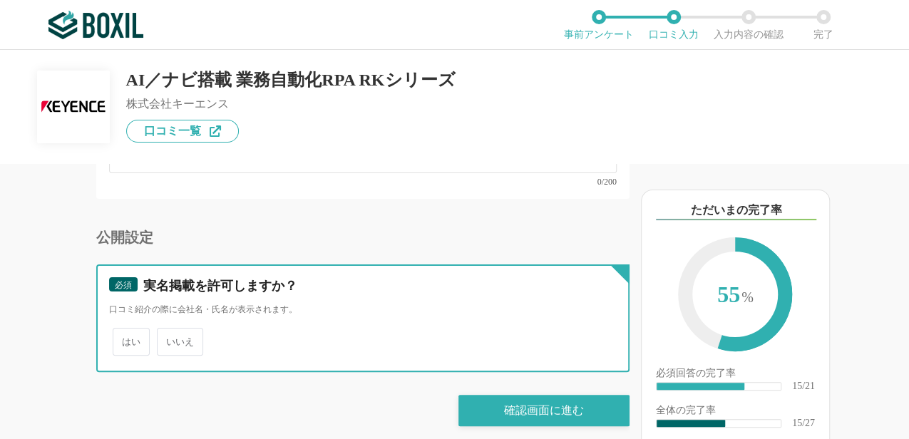
click at [166, 332] on input "いいえ" at bounding box center [164, 334] width 9 height 9
radio input "true"
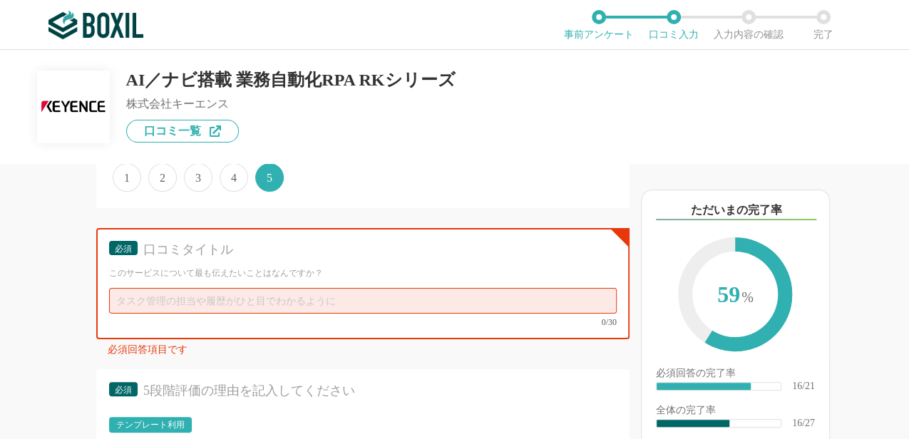
scroll to position [2292, 0]
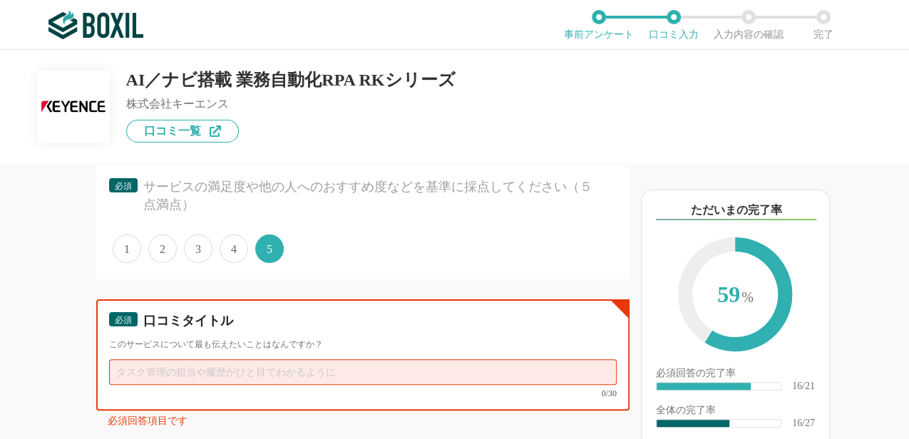
click at [163, 385] on input "text" at bounding box center [363, 372] width 508 height 26
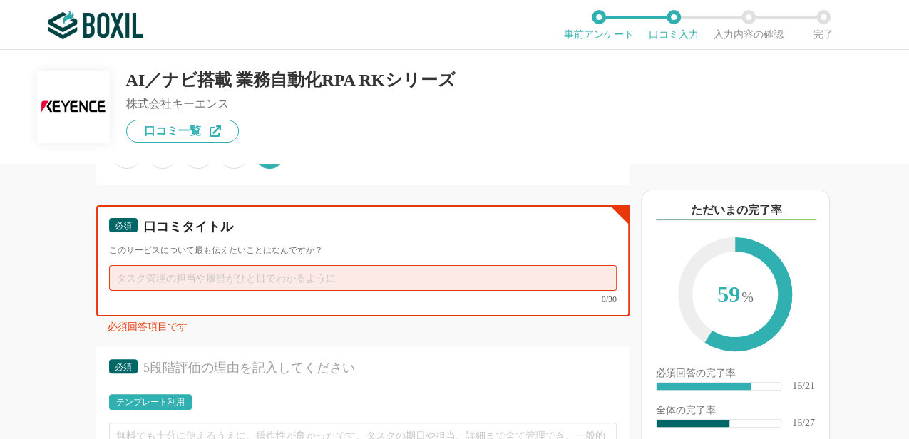
scroll to position [2387, 0]
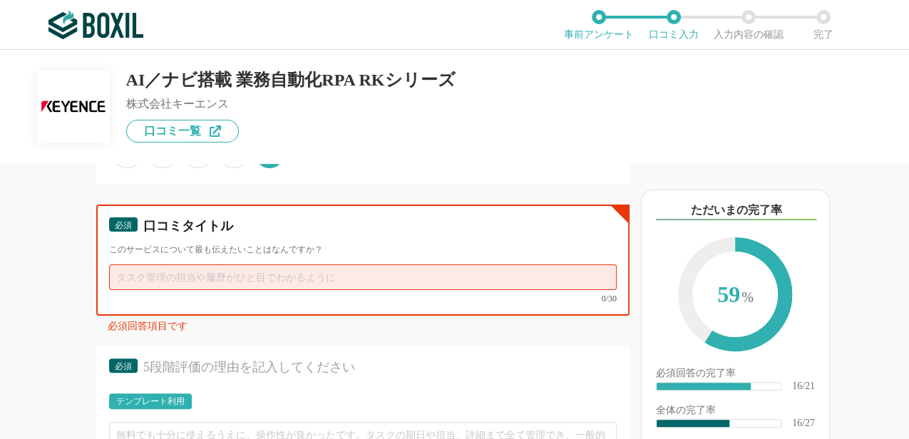
click at [188, 290] on input "text" at bounding box center [363, 278] width 508 height 26
click at [213, 290] on input "text" at bounding box center [363, 278] width 508 height 26
paste input "つかいやすい、[PERSON_NAME]、サポートが充実！間違いありません。"
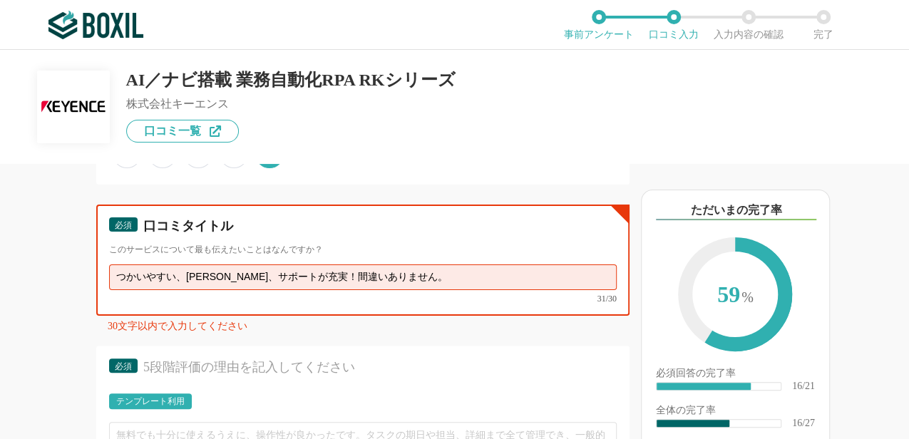
type input "つかいやすい、[PERSON_NAME]、サポートが充実！間違いありません。"
click at [275, 337] on div "30文字以内で入力してください" at bounding box center [369, 330] width 522 height 16
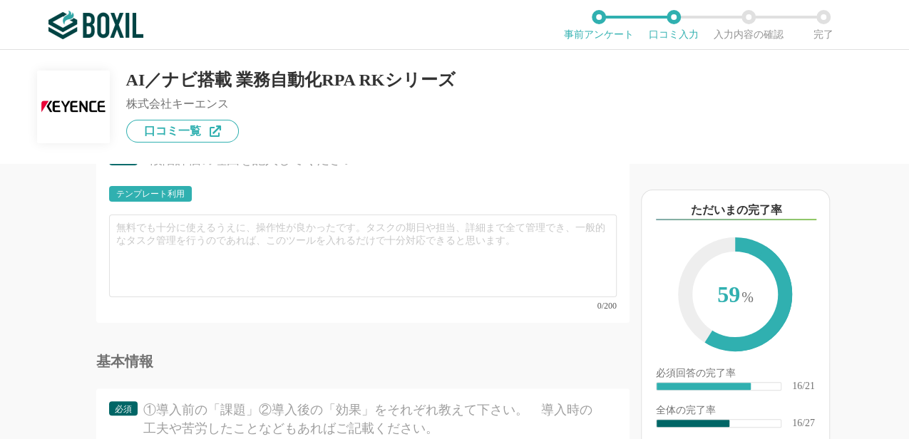
scroll to position [2577, 0]
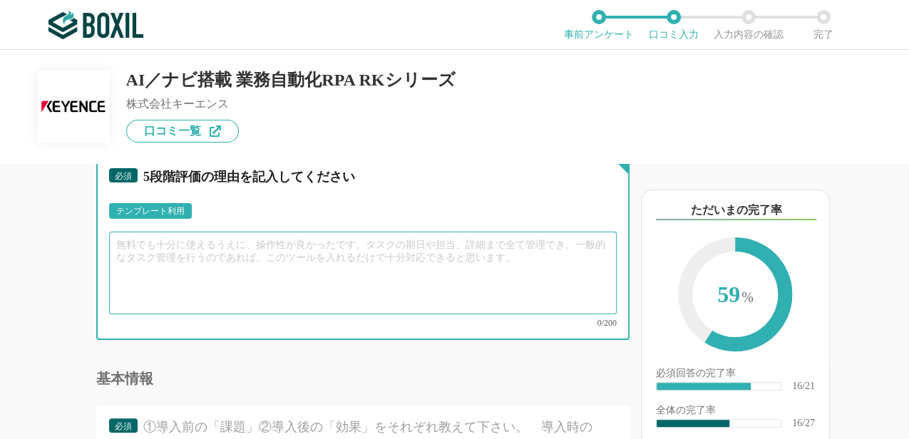
click at [177, 287] on textarea at bounding box center [363, 273] width 508 height 83
paste textarea "対象メンバーの担当業務の自動化、自動化することでの自身の仕事への振り返りがしやすく、自動化への達成感も感じられる点"
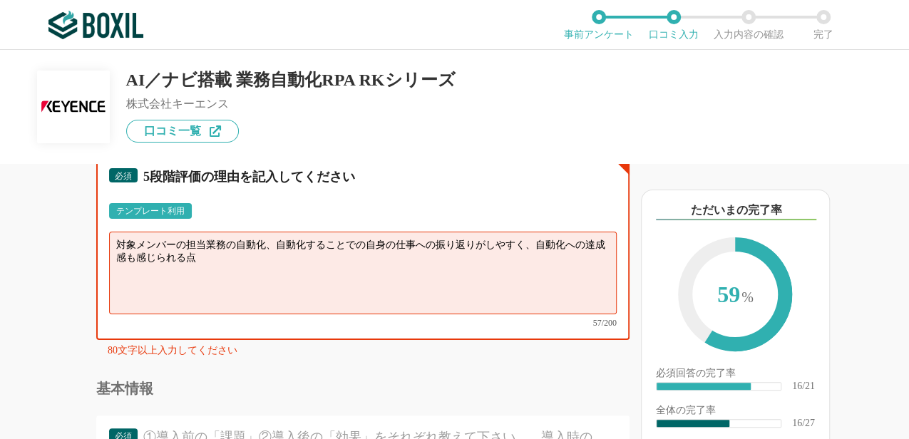
drag, startPoint x: 225, startPoint y: 291, endPoint x: 107, endPoint y: 258, distance: 122.8
click at [107, 258] on div "必須 5段階評価の理由を記入してください テンプレート利用 ፠テンプレート文言が変更されてない箇所がある、または使用できないテキスト（記号）が含まれています。…" at bounding box center [362, 247] width 533 height 185
click at [251, 290] on textarea "対象メンバーの担当業務の自動化、自動化することでの自身の仕事への振り返りがしやすく、自動化への達成感も感じられる点" at bounding box center [363, 273] width 508 height 83
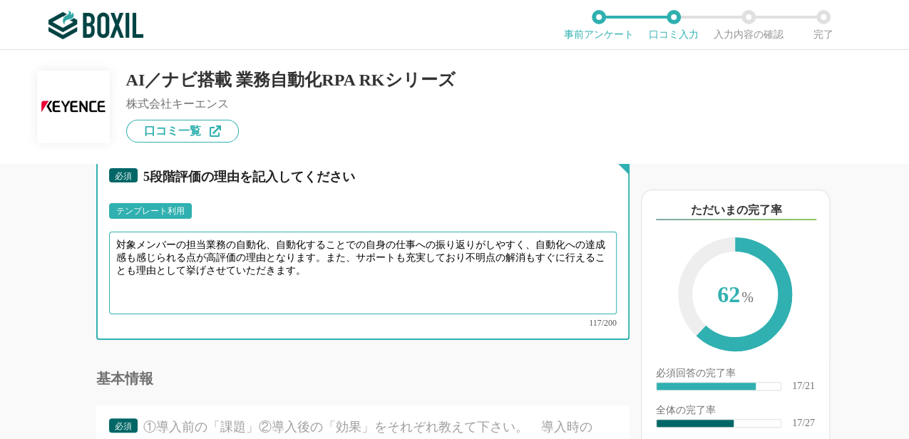
type textarea "対象メンバーの担当業務の自動化、自動化することでの自身の仕事への振り返りがしやすく、自動化への達成感も感じられる点が高評価の理由となります。また、サポートも充…"
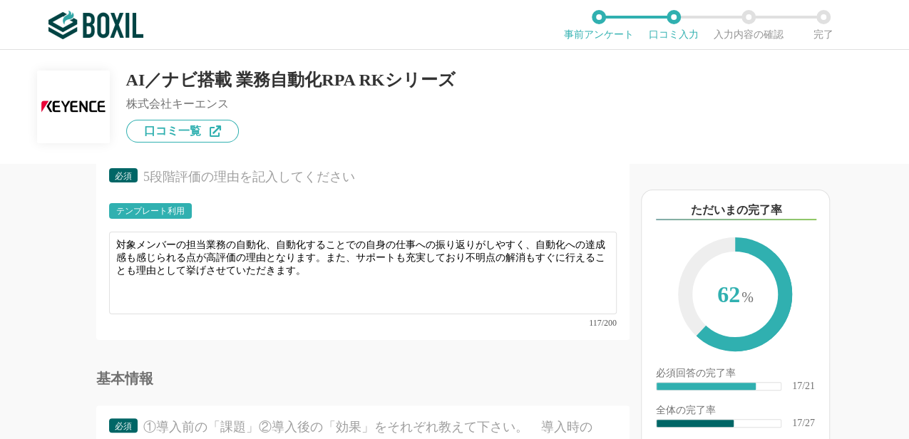
click at [78, 365] on div "他のサービス・ツールと連携していますか？ ※複数選択可 例：Slack、Salesforce 選択したサービス 未選択 必須 導入時に所属していた部署を選択し…" at bounding box center [315, 301] width 630 height 275
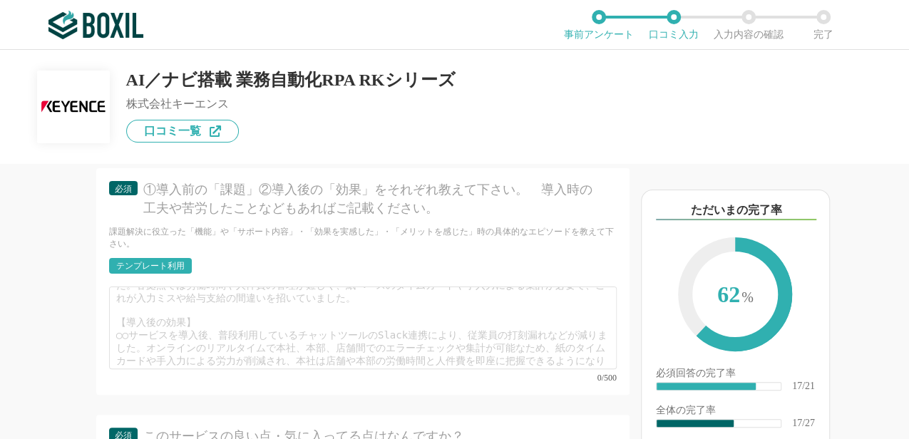
scroll to position [0, 0]
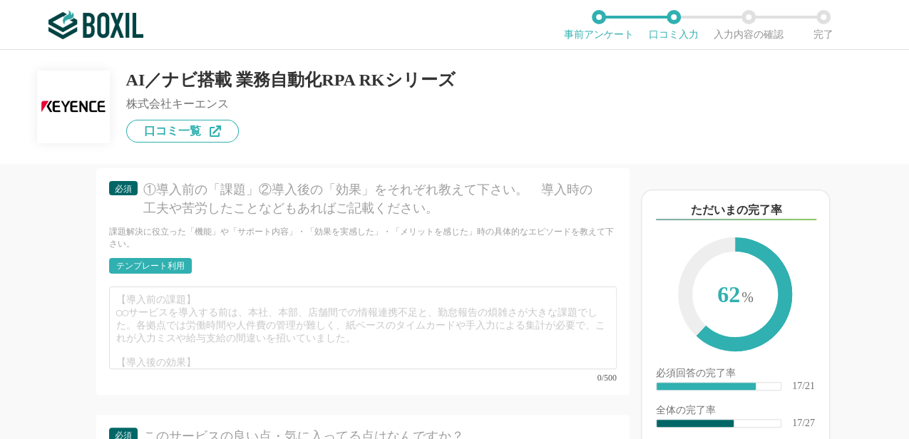
click at [133, 274] on div "テンプレート利用" at bounding box center [150, 266] width 83 height 16
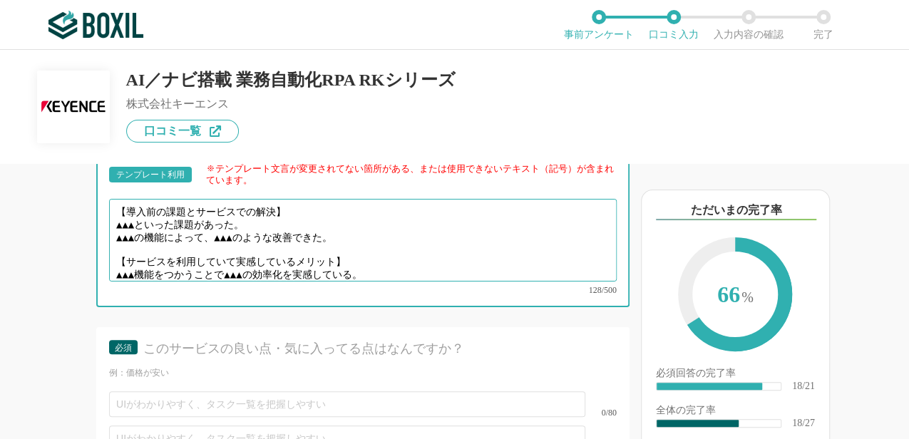
drag, startPoint x: 385, startPoint y: 285, endPoint x: 0, endPoint y: 197, distance: 395.1
click at [0, 198] on html "ご利用のブラウザは[DATE]よりサポート終了予定です（詳細は こちら ） 事前アンケート 口コミ入力 入力内容の確認 完了 AI／ナビ搭載 業務自動化RPA…" at bounding box center [454, 219] width 909 height 439
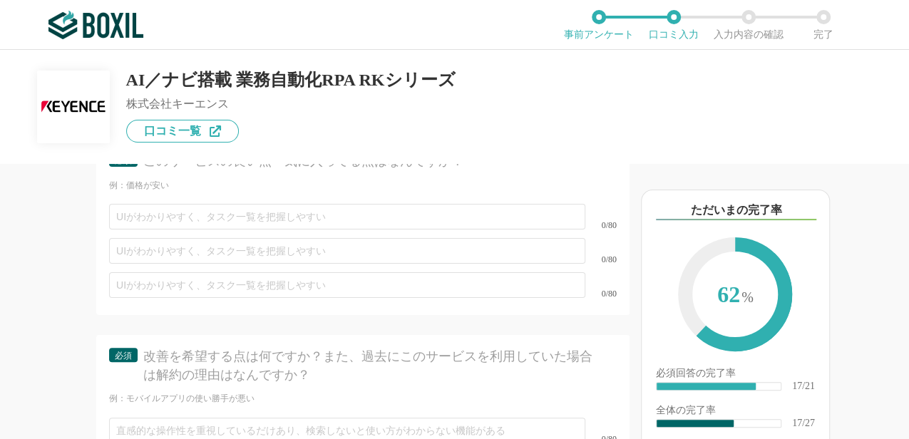
scroll to position [3052, 0]
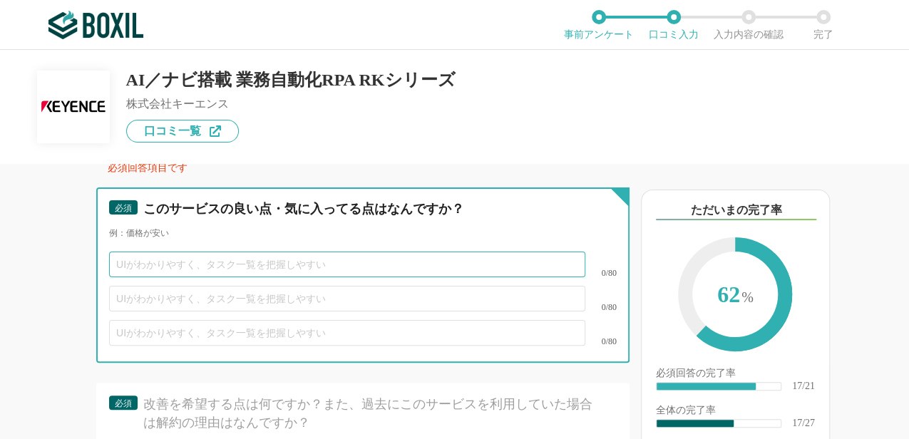
click at [265, 271] on input "text" at bounding box center [347, 265] width 476 height 26
type input "UIがわかりやすく、触れたことがないメンバーでも操作になれるのが早い点"
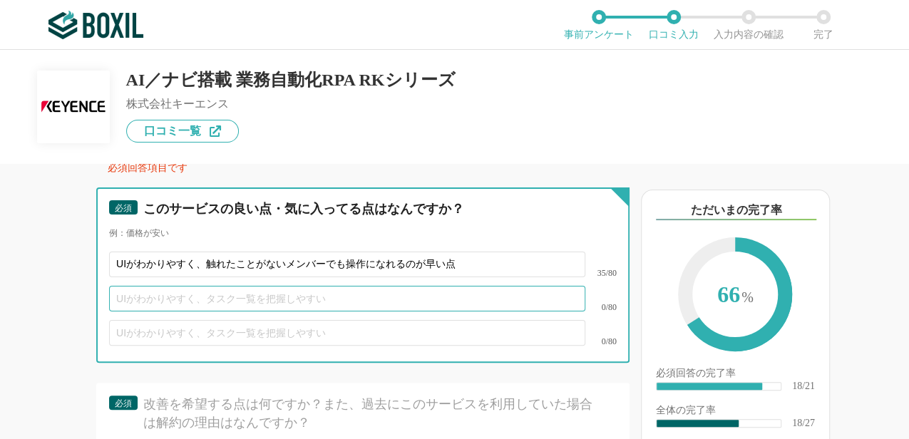
click at [232, 310] on input "text" at bounding box center [347, 299] width 476 height 26
click at [156, 312] on input "text" at bounding box center [347, 299] width 476 height 26
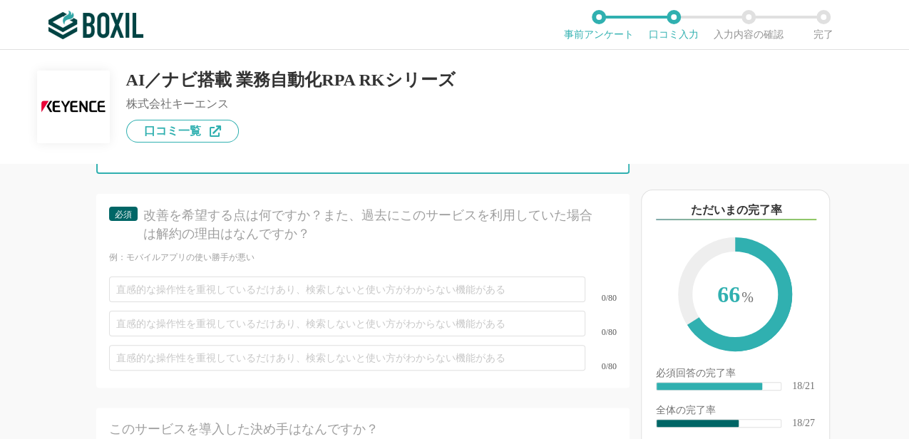
scroll to position [3242, 0]
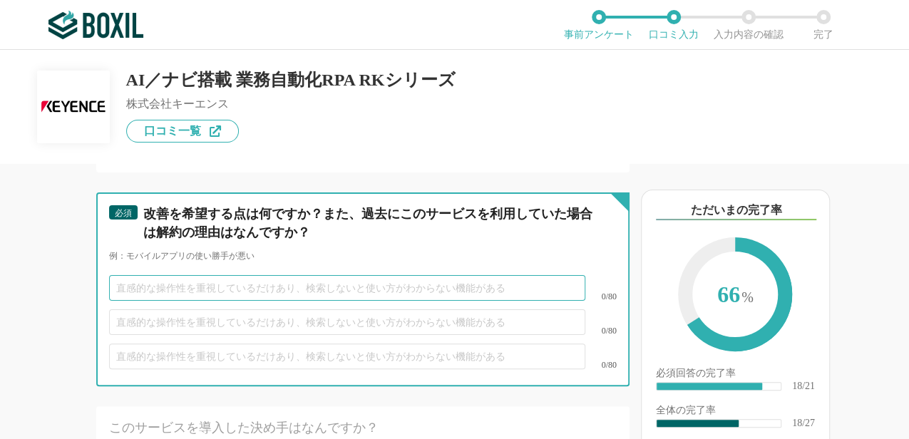
click at [207, 301] on input "text" at bounding box center [347, 288] width 476 height 26
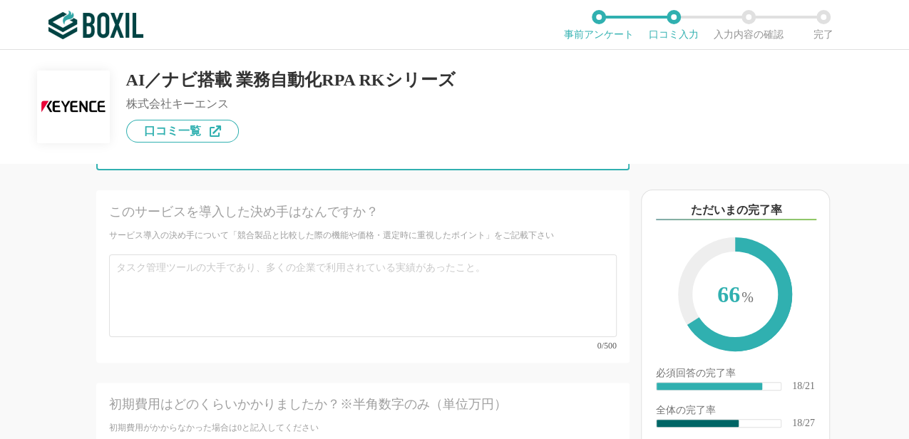
scroll to position [3433, 0]
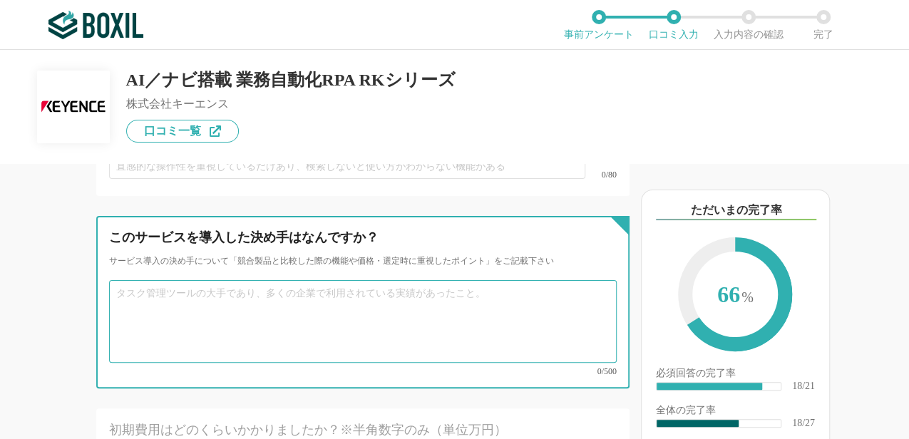
click at [239, 310] on textarea at bounding box center [363, 321] width 508 height 83
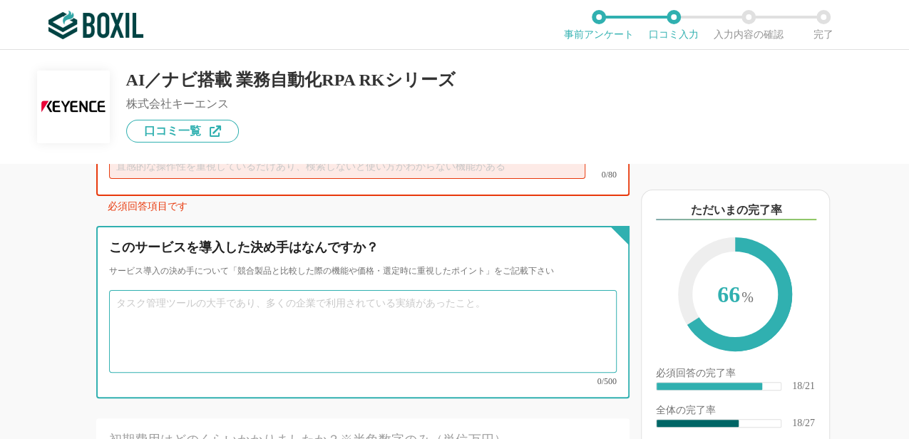
click at [212, 318] on textarea at bounding box center [363, 331] width 508 height 83
paste textarea "対象メンバーの担当業務の自動化、自動化することでの自身の仕事への振り返りがしやすく、自動化への達成感も感じられる点"
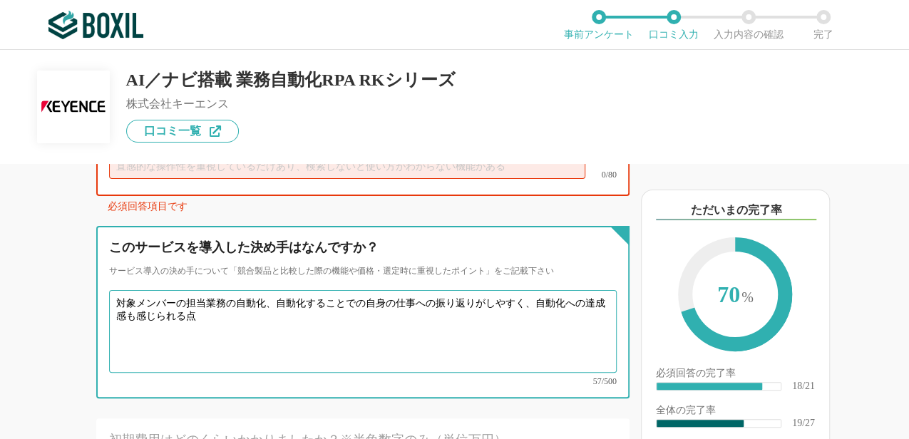
type textarea "対象メンバーの担当業務の自動化、自動化することでの自身の仕事への振り返りがしやすく、自動化への達成感も感じられる点"
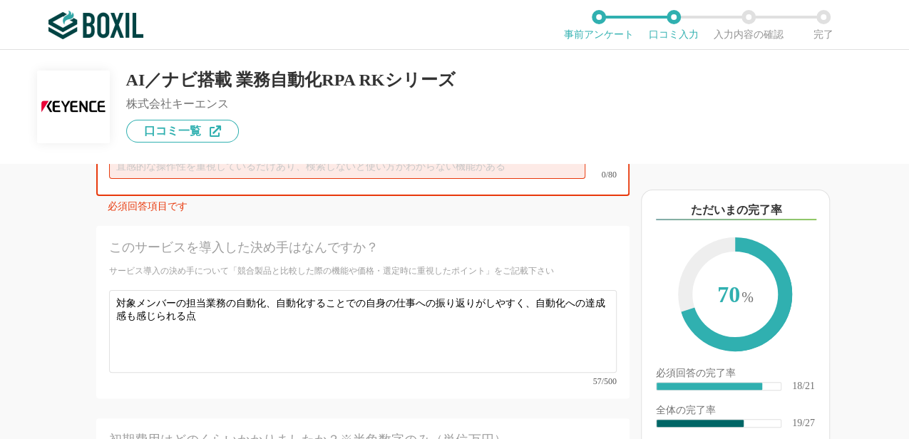
click at [64, 341] on div "他のサービス・ツールと連携していますか？ ※複数選択可 例：Slack、Salesforce 選択したサービス 未選択 必須 導入時に所属していた部署を選択し…" at bounding box center [315, 301] width 630 height 275
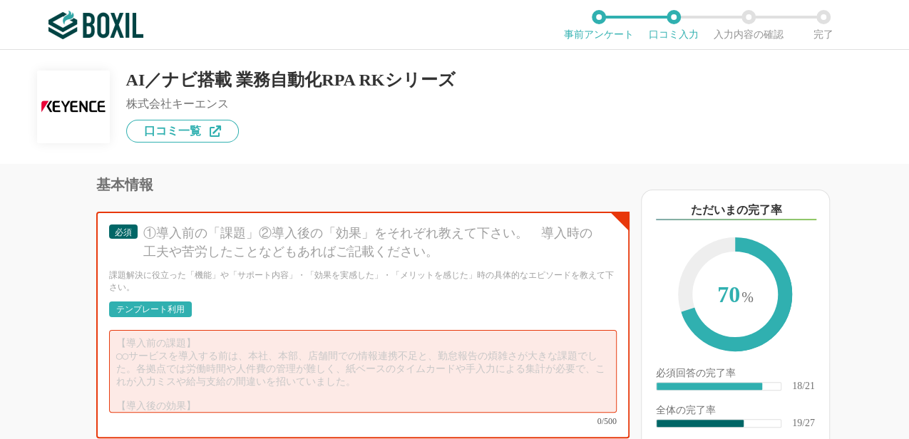
scroll to position [2815, 0]
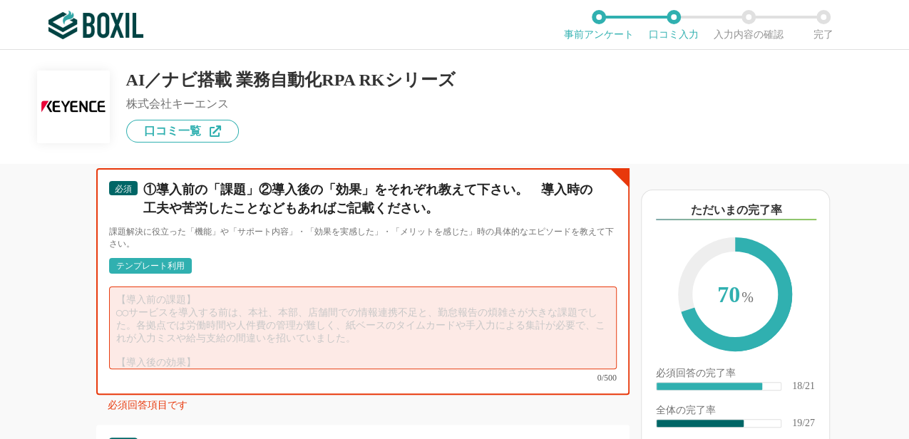
click at [159, 321] on textarea at bounding box center [363, 328] width 508 height 83
paste textarea "loREMipsumdolors「ametcons」adipis、elitseddoeiusmodt、incididuntutlab、etdoloremagn…"
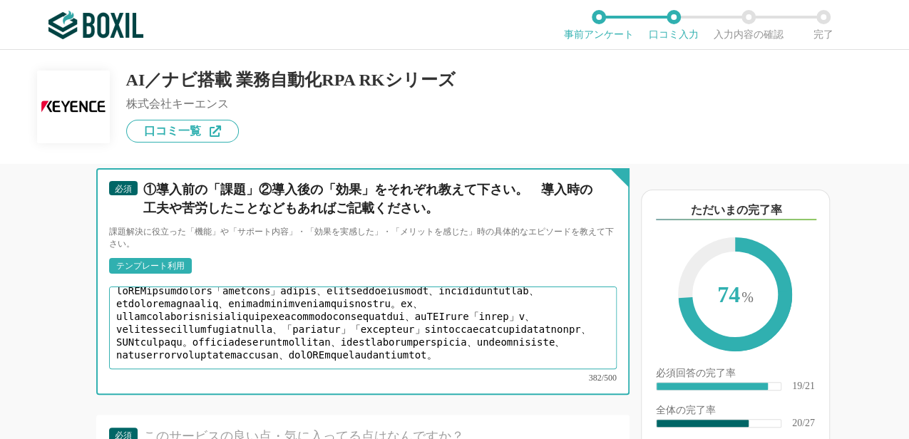
scroll to position [0, 0]
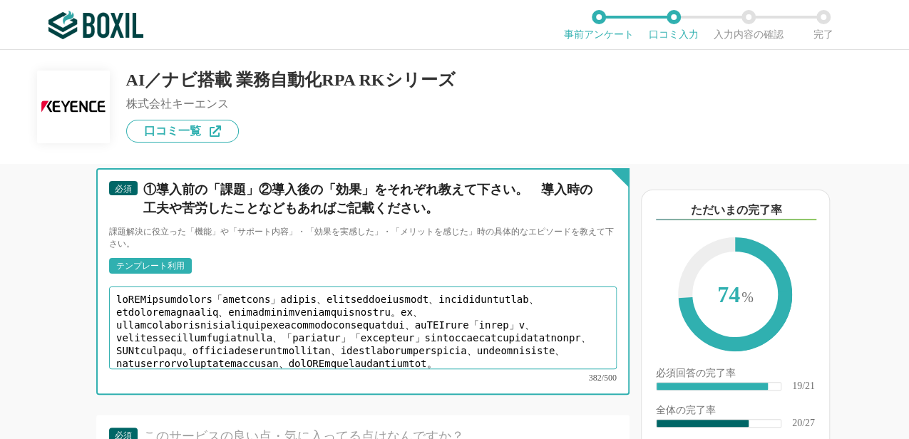
click at [195, 333] on textarea at bounding box center [363, 328] width 508 height 83
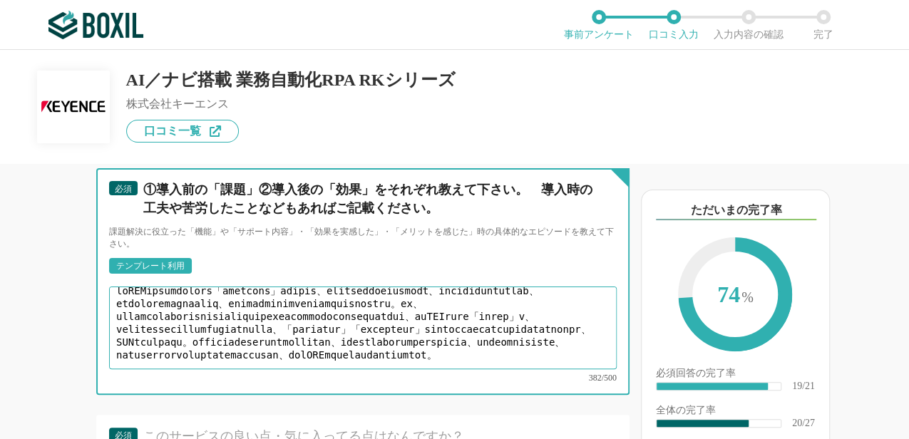
scroll to position [20, 0]
click at [295, 330] on textarea at bounding box center [363, 328] width 508 height 83
click at [364, 362] on textarea at bounding box center [363, 328] width 508 height 83
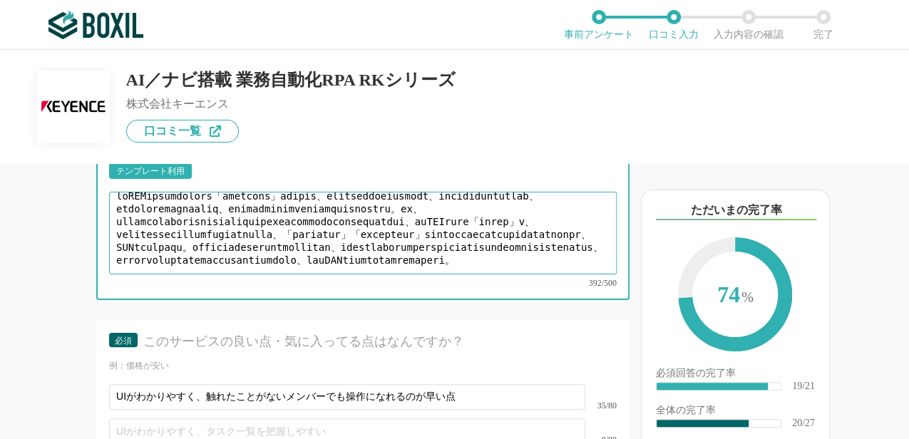
scroll to position [3005, 0]
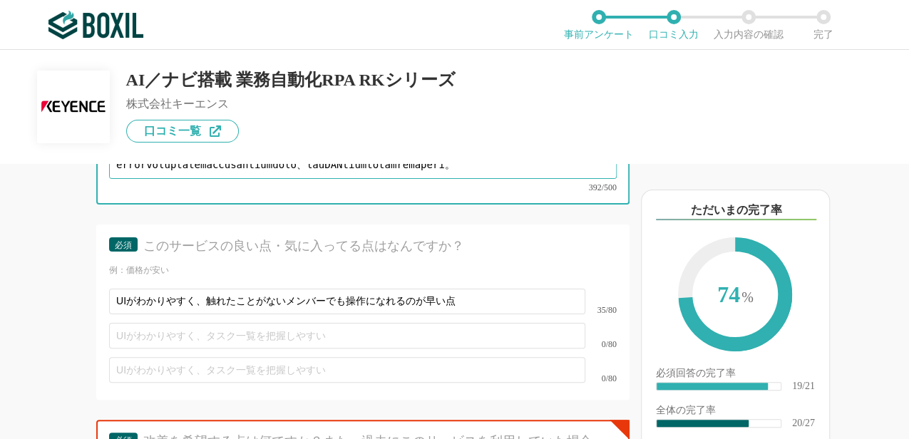
type textarea "loREMipsumdolors「ametcons」adipis、elitseddoeiusmodt、incididuntutlab、etdoloremagn…"
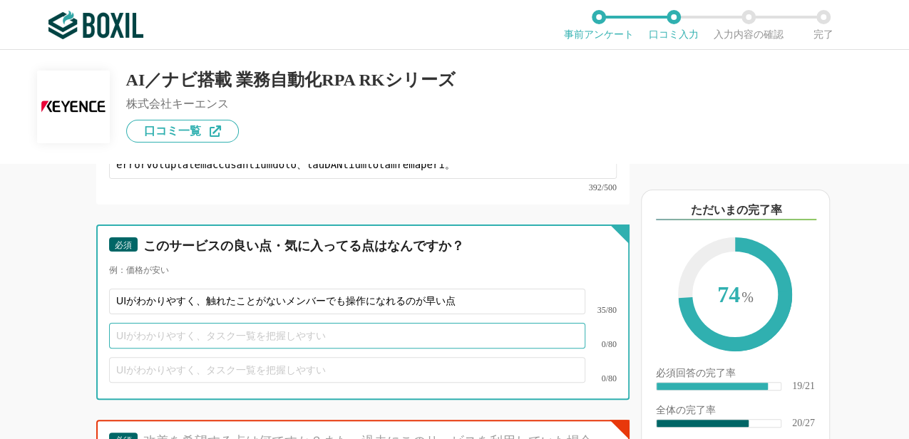
click at [242, 348] on input "text" at bounding box center [347, 336] width 476 height 26
click at [203, 349] on input "充実したサポート" at bounding box center [347, 336] width 476 height 26
type input "充実したサポート（導入時、セミナー動画、AIなど）"
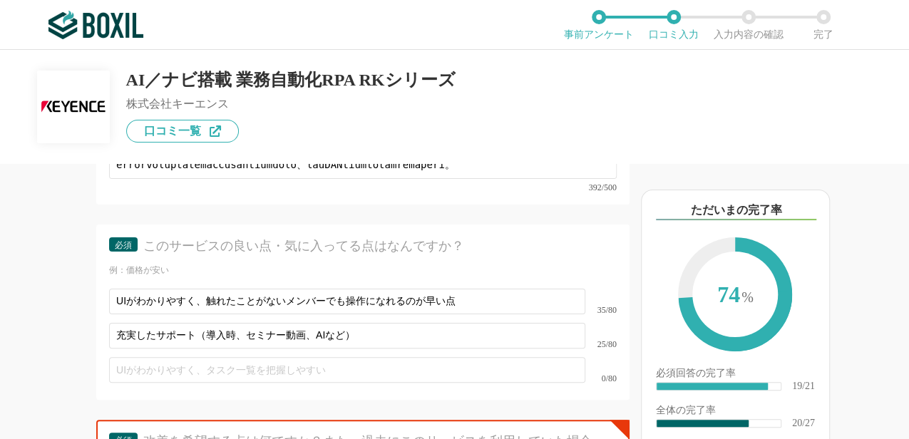
click at [46, 326] on div "他のサービス・ツールと連携していますか？ ※複数選択可 例：Slack、Salesforce 選択したサービス 未選択 必須 導入時に所属していた部署を選択し…" at bounding box center [315, 301] width 630 height 275
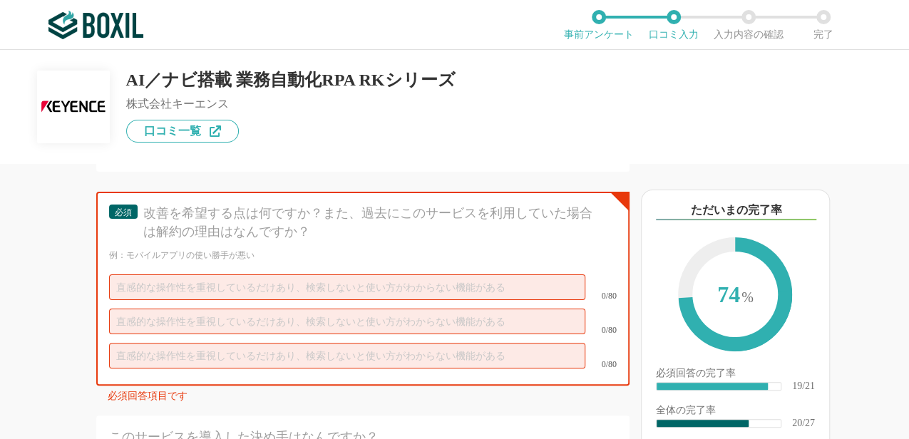
scroll to position [3242, 0]
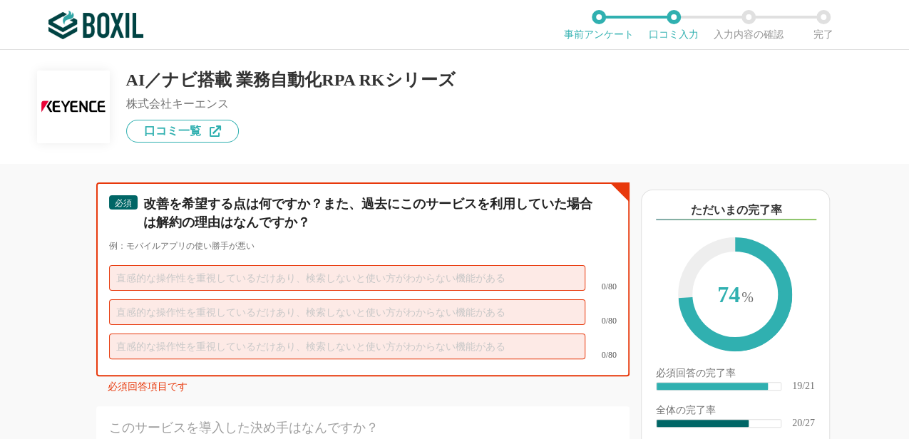
click at [139, 291] on input "text" at bounding box center [347, 278] width 476 height 26
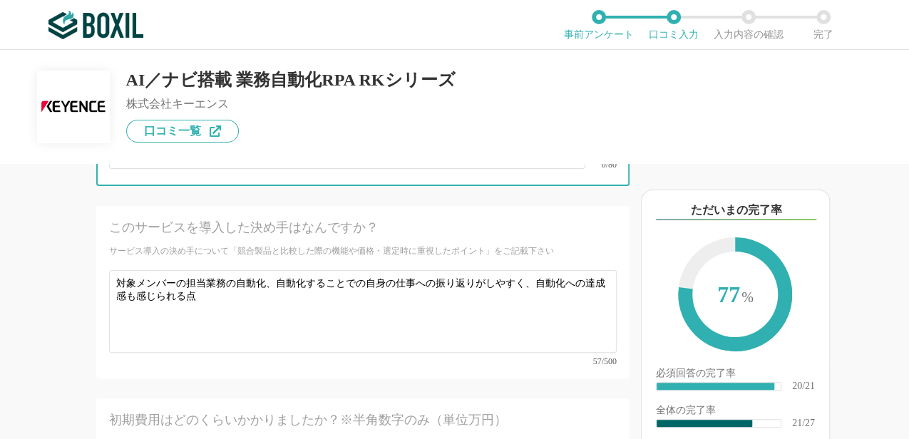
scroll to position [3622, 0]
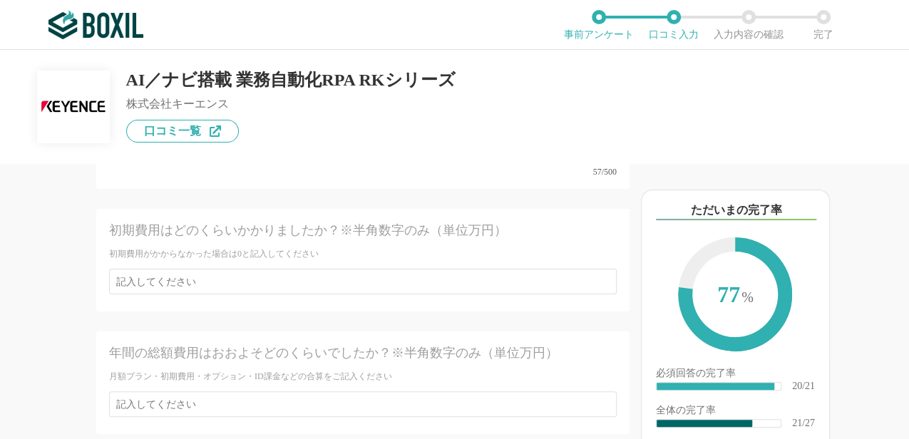
type input "費用をもう少し安く設定いただけると社内でも広げやすいと感じています。"
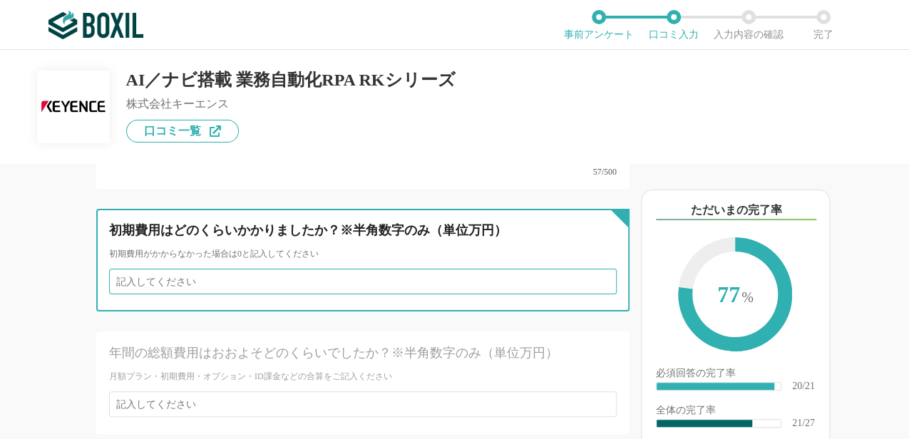
click at [217, 291] on input "number" at bounding box center [363, 282] width 508 height 26
click at [596, 284] on input "1" at bounding box center [363, 282] width 508 height 26
drag, startPoint x: 254, startPoint y: 292, endPoint x: 81, endPoint y: 288, distance: 172.6
click at [81, 288] on div "他のサービス・ツールと連携していますか？ ※複数選択可 例：Slack、Salesforce 選択したサービス 未選択 必須 導入時に所属していた部署を選択し…" at bounding box center [315, 301] width 630 height 275
type input "15"
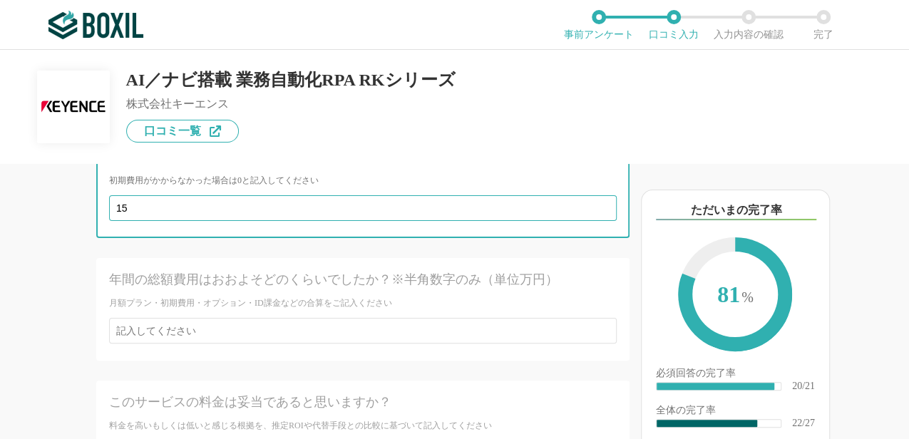
scroll to position [3765, 0]
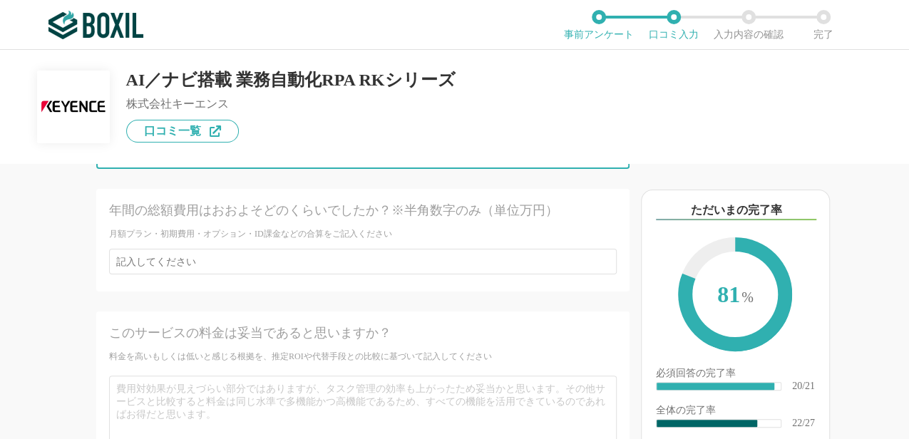
type input "15"
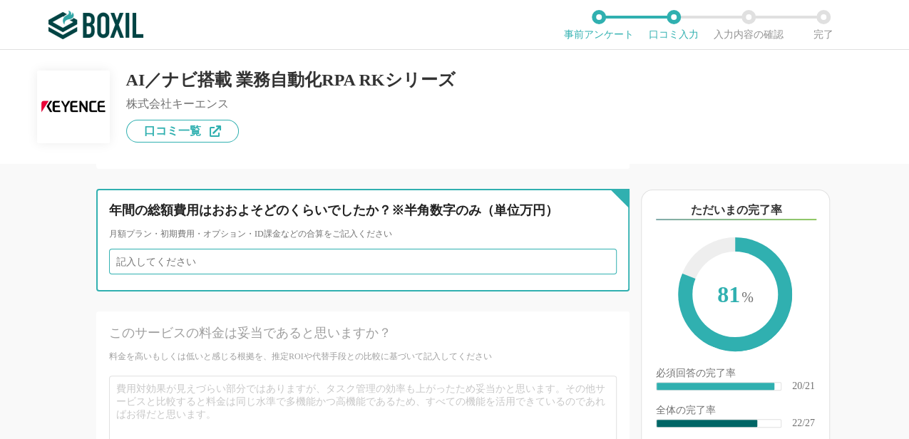
click at [131, 267] on input "number" at bounding box center [363, 262] width 508 height 26
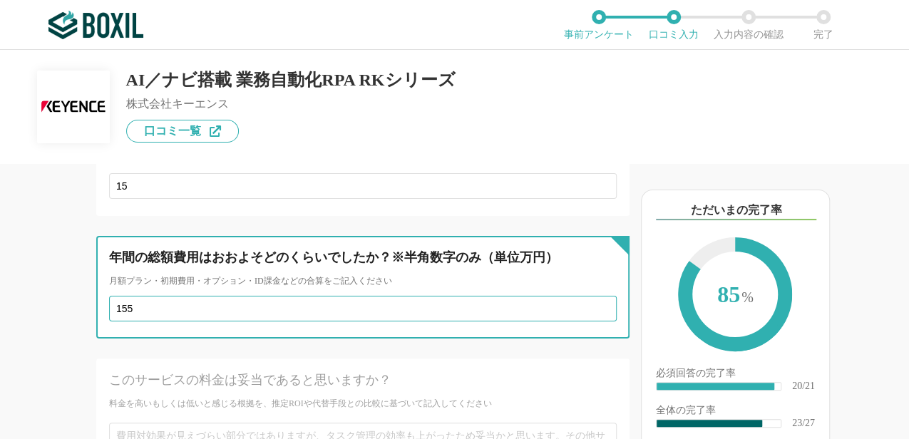
type input "155"
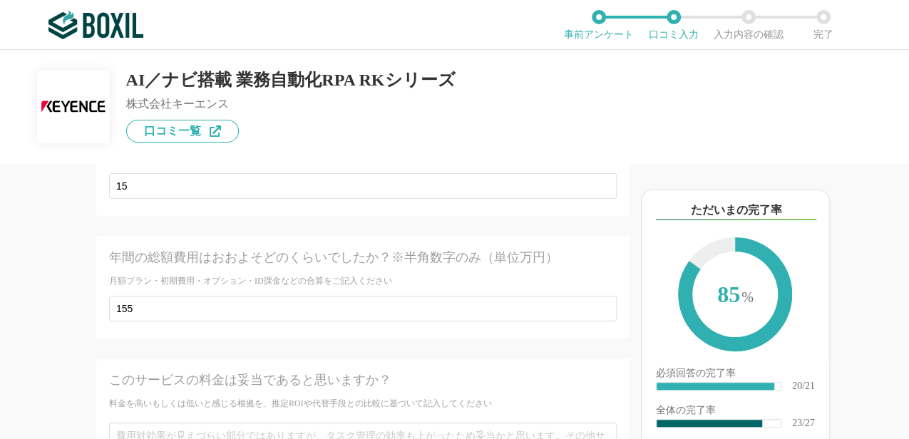
click at [215, 378] on div "このサービスの料金は妥当であると思いますか？" at bounding box center [337, 381] width 457 height 18
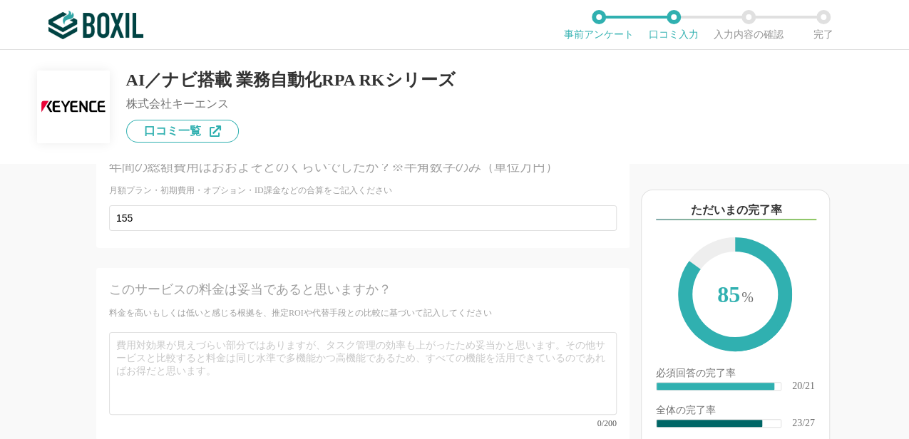
scroll to position [3908, 0]
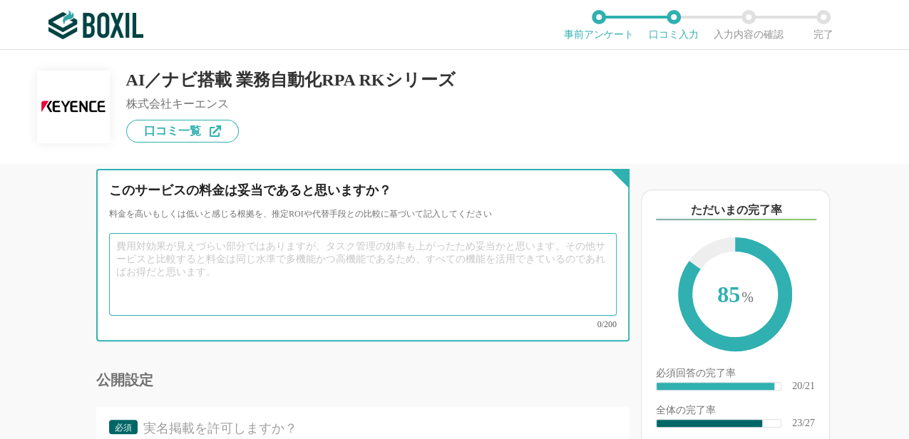
click at [188, 255] on textarea at bounding box center [363, 274] width 508 height 83
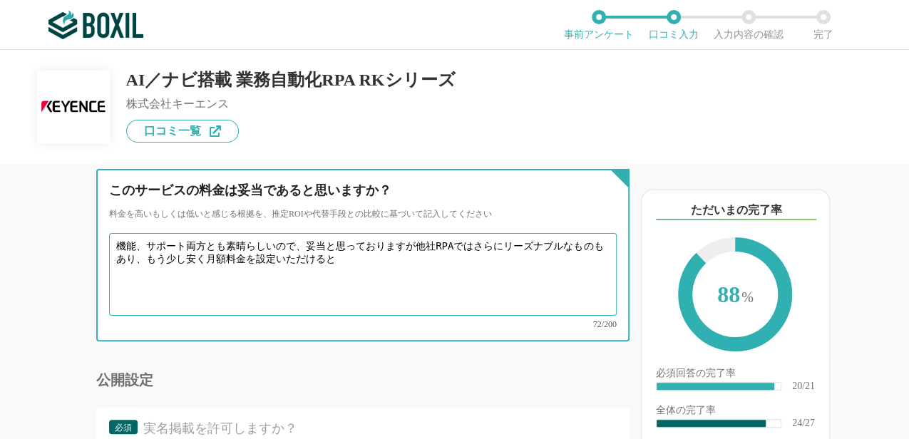
paste textarea "社内他部署への展開時に"
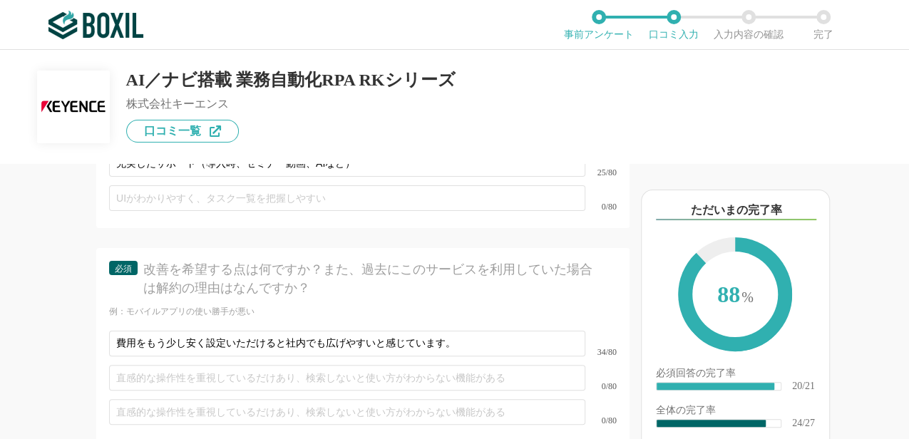
scroll to position [3242, 0]
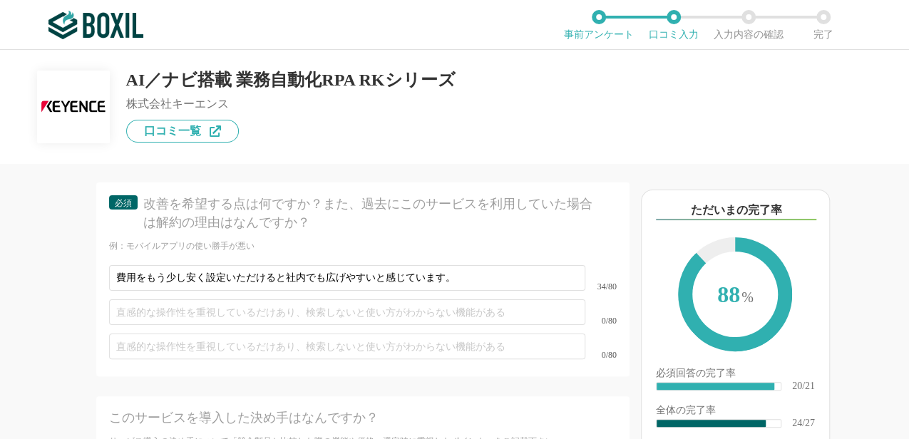
type textarea "機能、サポート両方とも素晴らしいので、妥当と思っておりますが他社RPAではさらにリーズナブルなものもあり、もう少し安く月額料金を設定いただけると、社内他部署へ…"
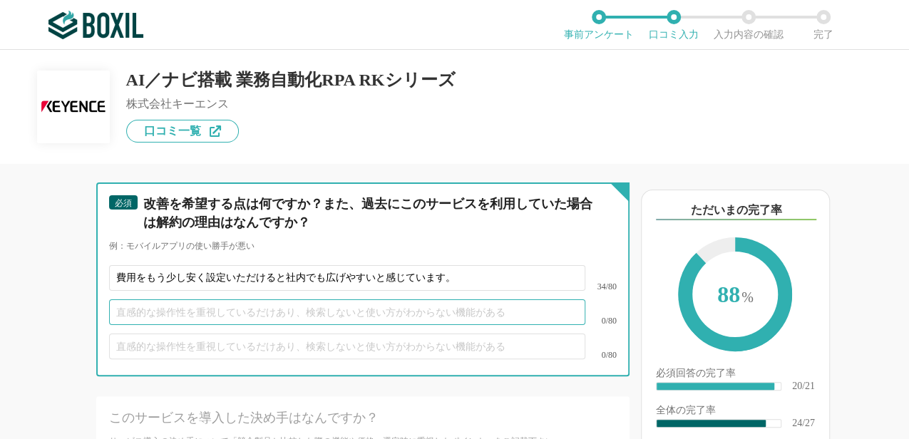
click at [275, 325] on input "text" at bounding box center [347, 312] width 476 height 26
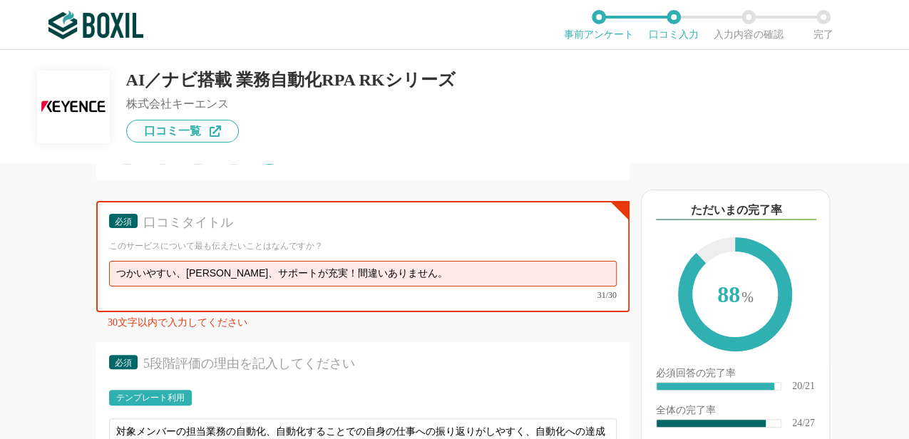
scroll to position [2387, 0]
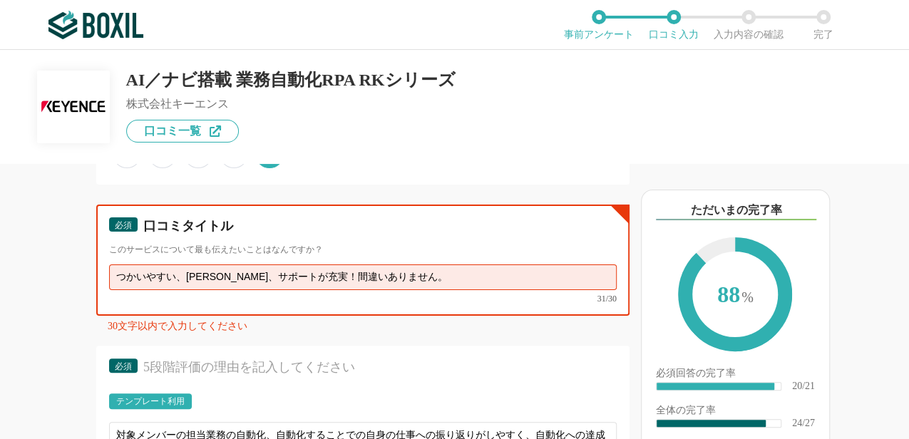
click at [470, 290] on input "つかいやすい、[PERSON_NAME]、サポートが充実！間違いありません。" at bounding box center [363, 278] width 508 height 26
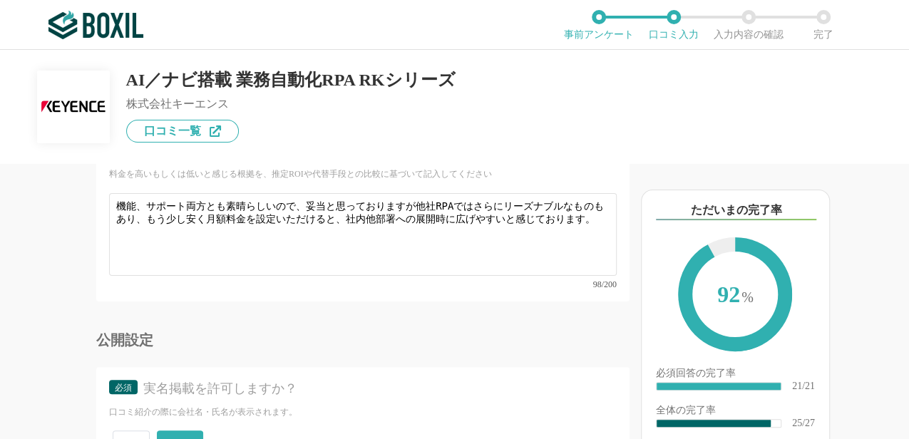
scroll to position [4040, 0]
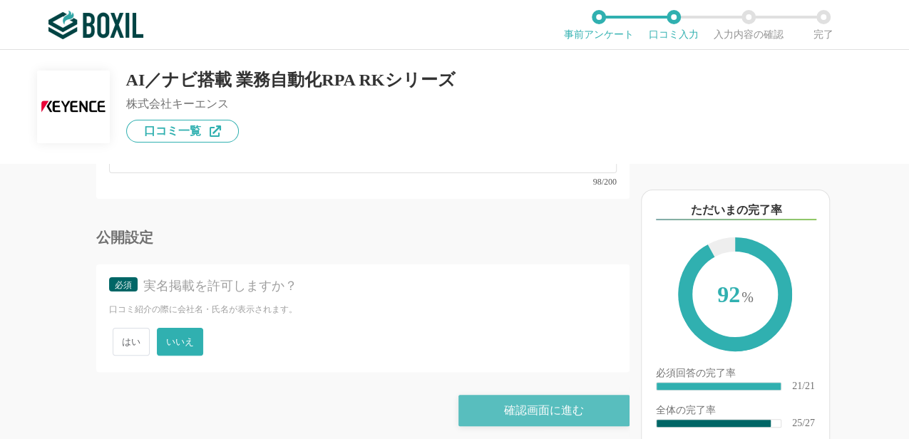
type input "つかいやすい、[PERSON_NAME]、サポートが充実！間違いありません"
click at [511, 396] on div "確認画面に進む" at bounding box center [544, 410] width 171 height 31
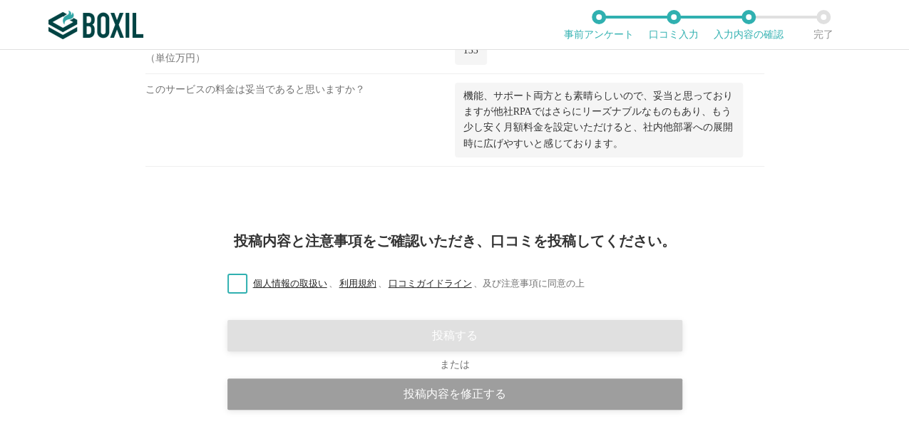
scroll to position [1843, 0]
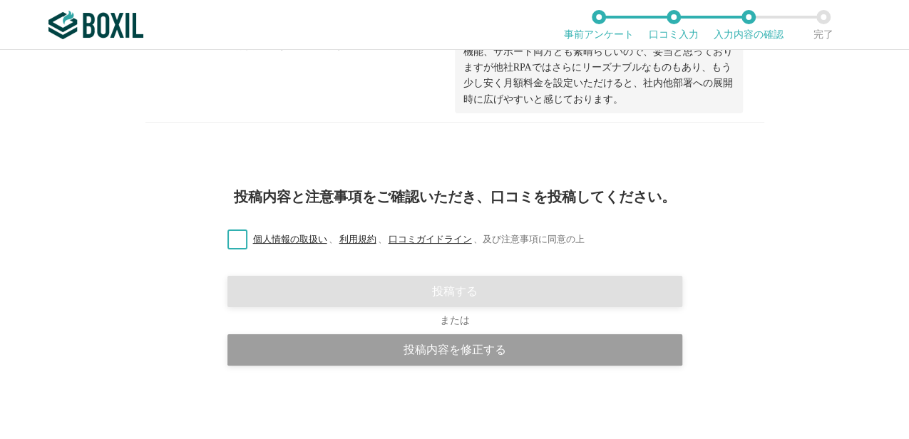
click at [234, 240] on label "個人情報の取扱い 、 利用規約 、 口コミガイドライン 、 及び注意事項に同意の上" at bounding box center [400, 239] width 369 height 15
click at [0, 0] on input "個人情報の取扱い 、 利用規約 、 口コミガイドライン 、 及び注意事項に同意の上" at bounding box center [0, 0] width 0 height 0
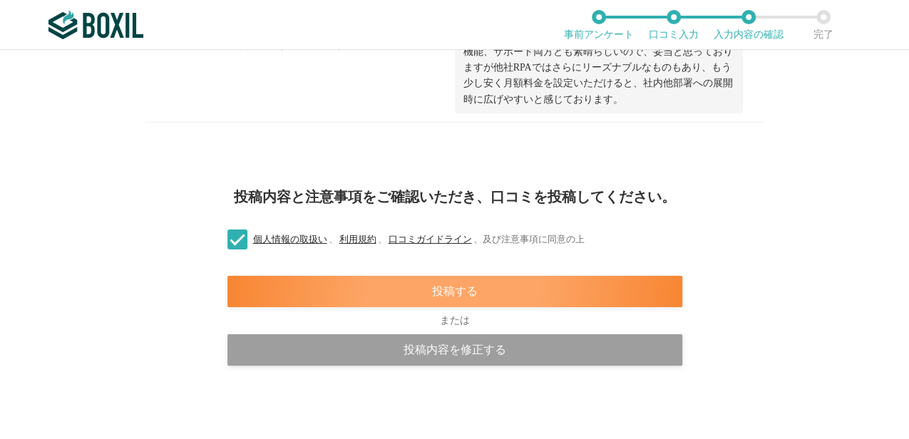
click at [420, 297] on div "投稿する" at bounding box center [454, 291] width 455 height 31
